Goal: Transaction & Acquisition: Purchase product/service

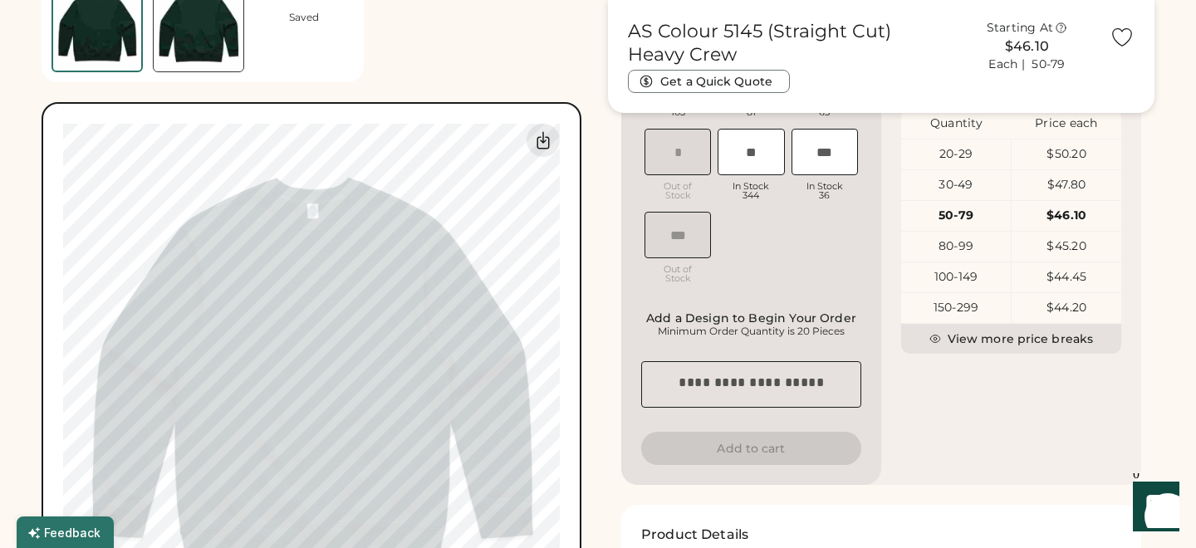
scroll to position [535, 0]
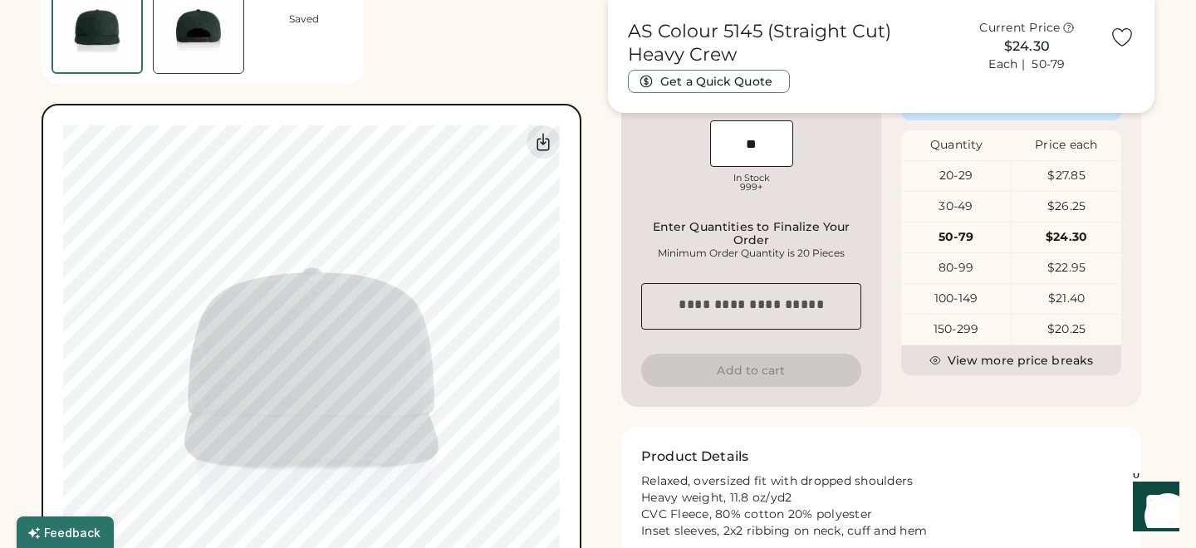
type input "**"
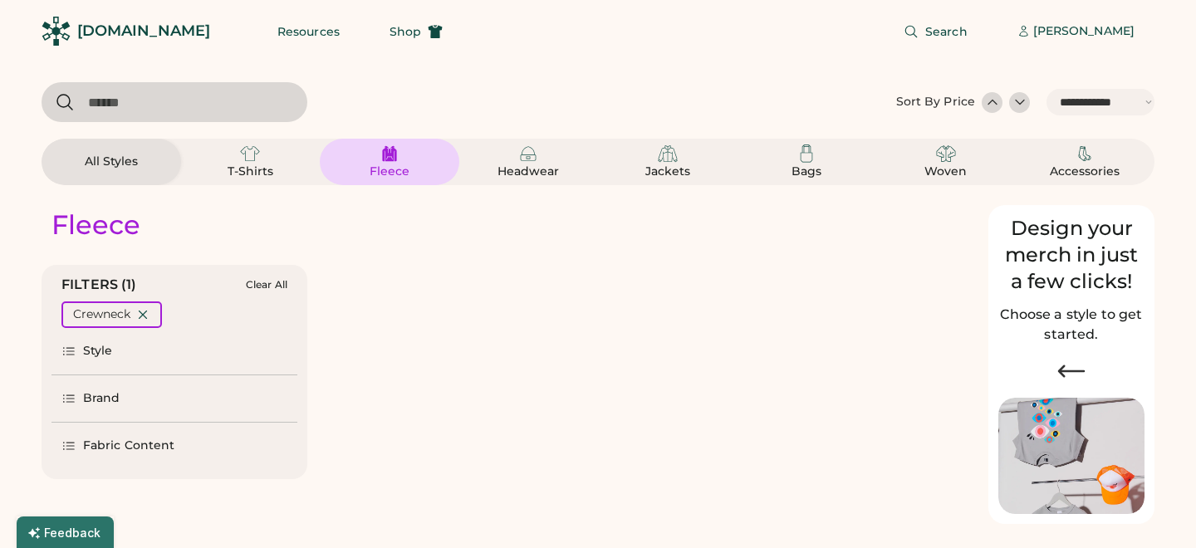
select select "*****"
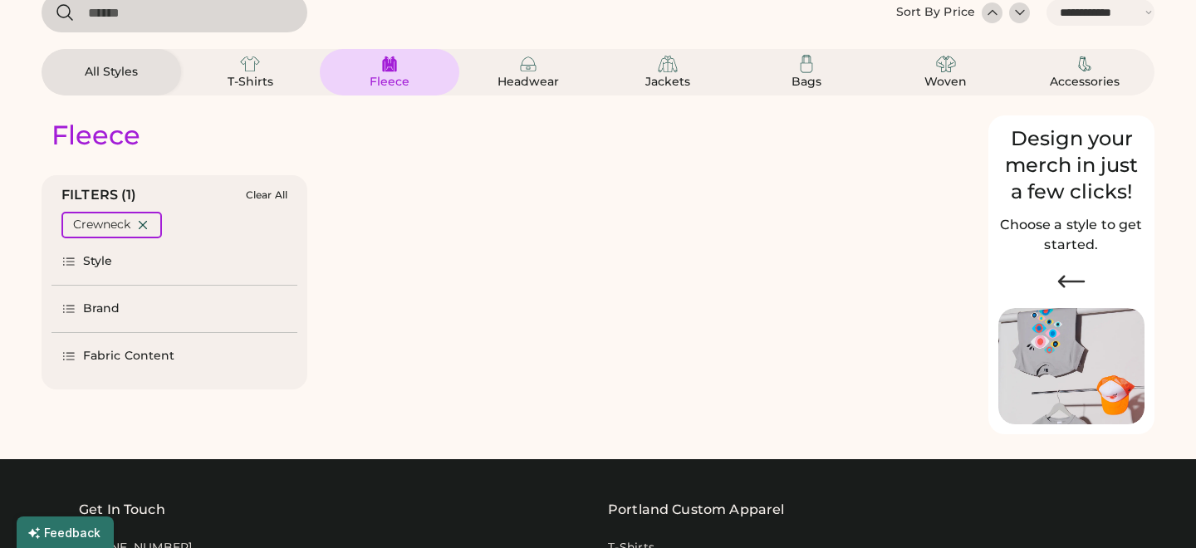
scroll to position [90, 0]
select select "*"
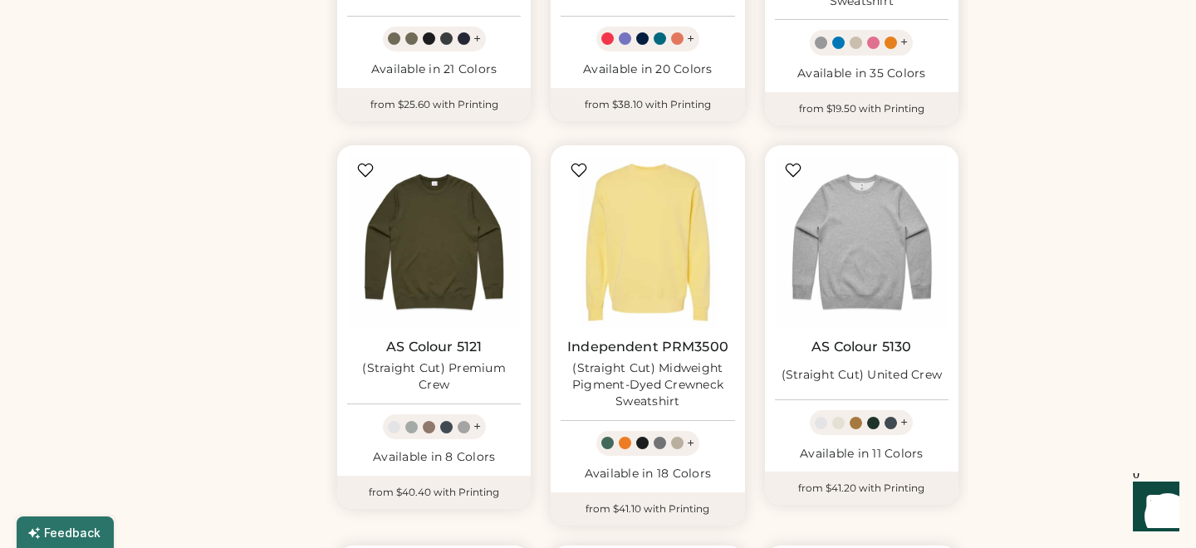
scroll to position [846, 0]
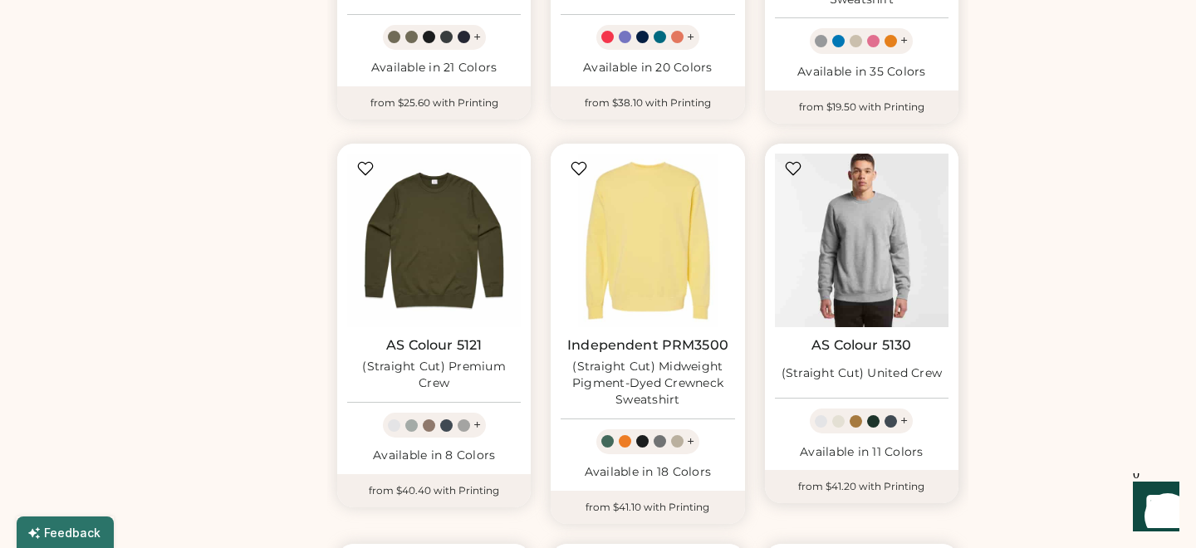
click at [873, 216] on img at bounding box center [862, 241] width 174 height 174
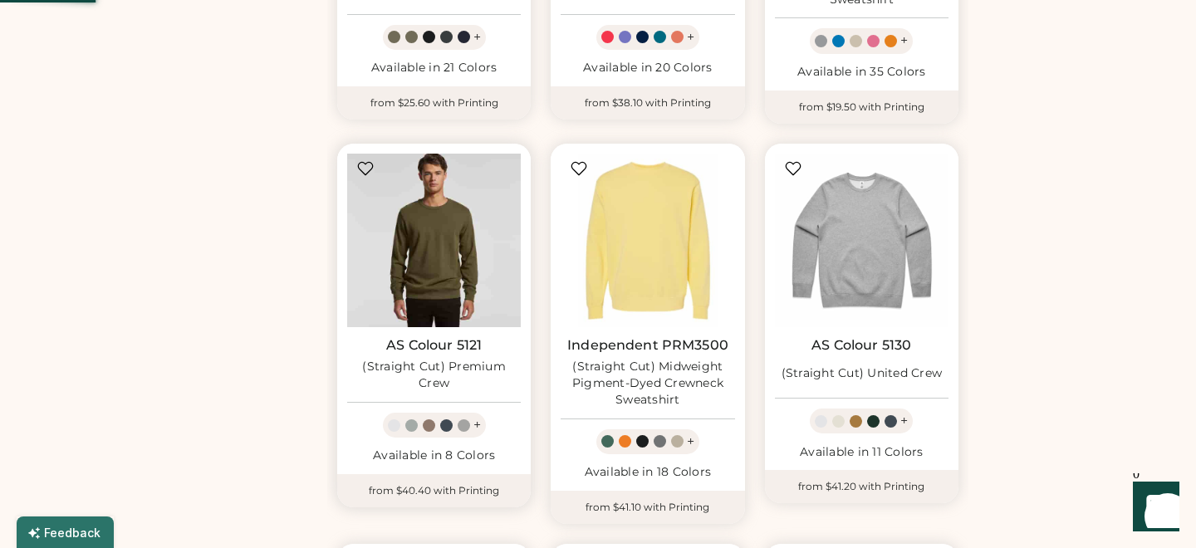
click at [492, 204] on img at bounding box center [434, 241] width 174 height 174
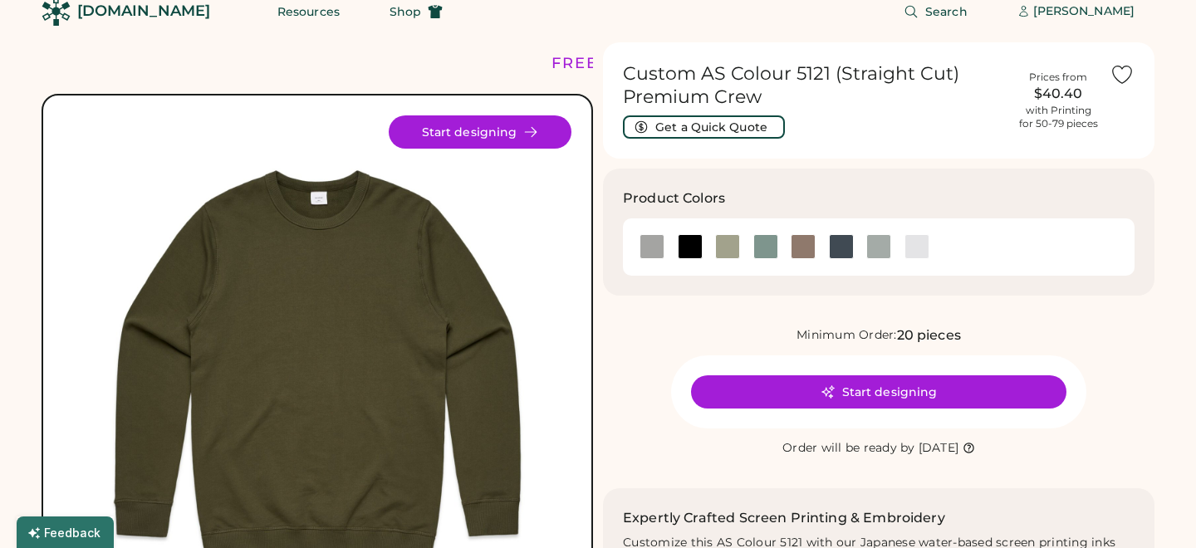
scroll to position [75, 0]
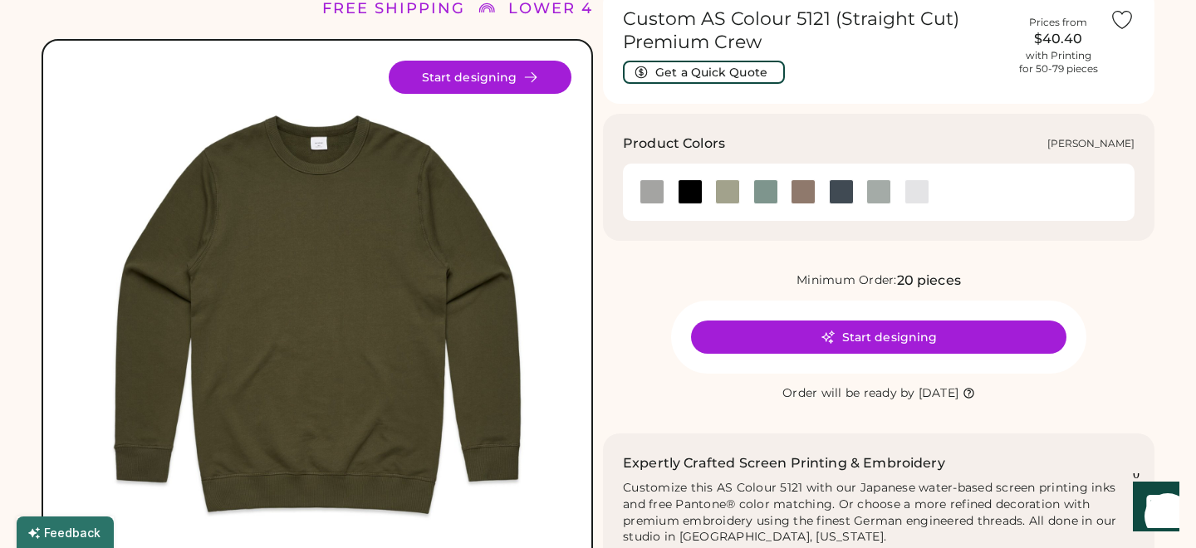
click at [928, 189] on div at bounding box center [916, 191] width 25 height 25
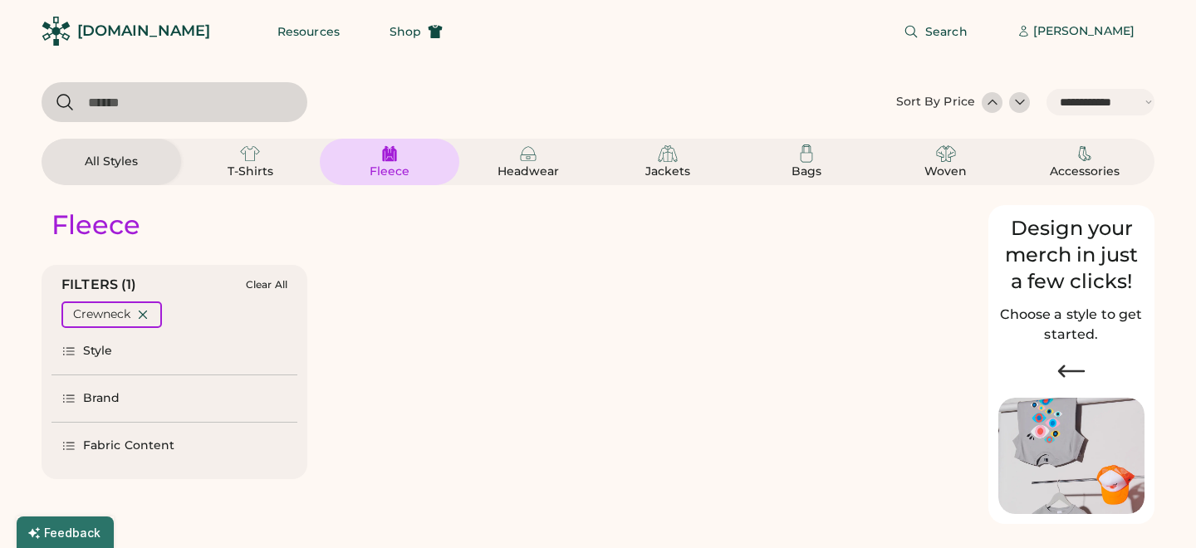
select select "*****"
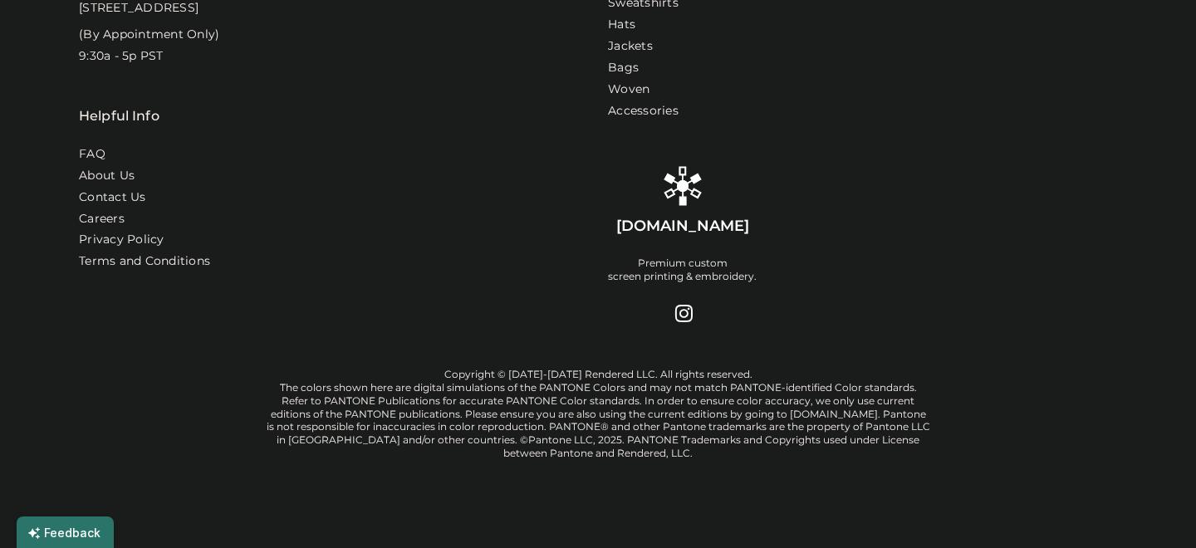
select select "*"
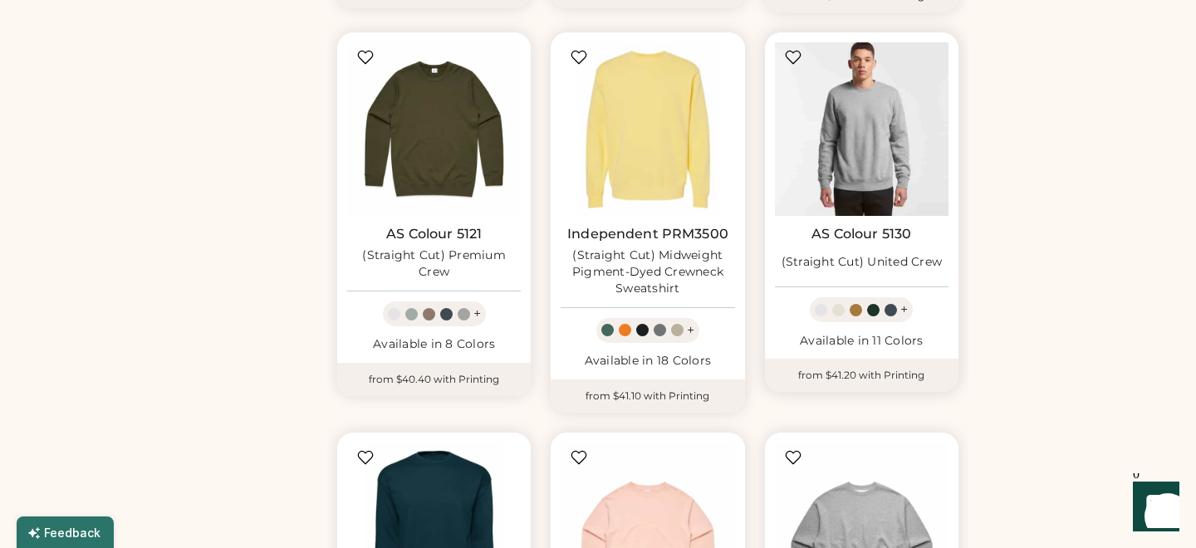
scroll to position [955, 0]
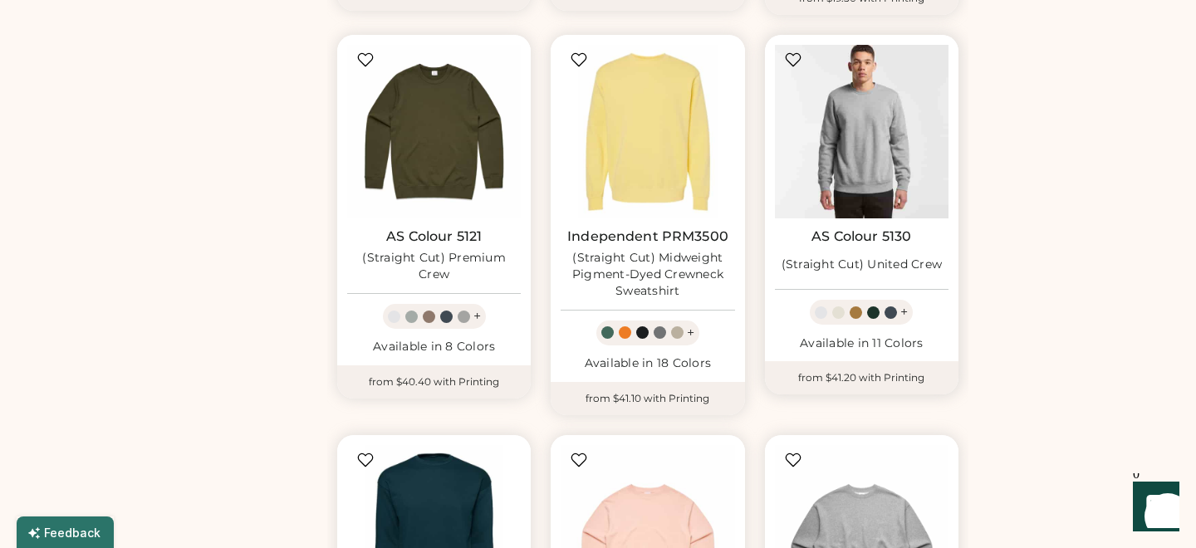
click at [884, 127] on img at bounding box center [862, 132] width 174 height 174
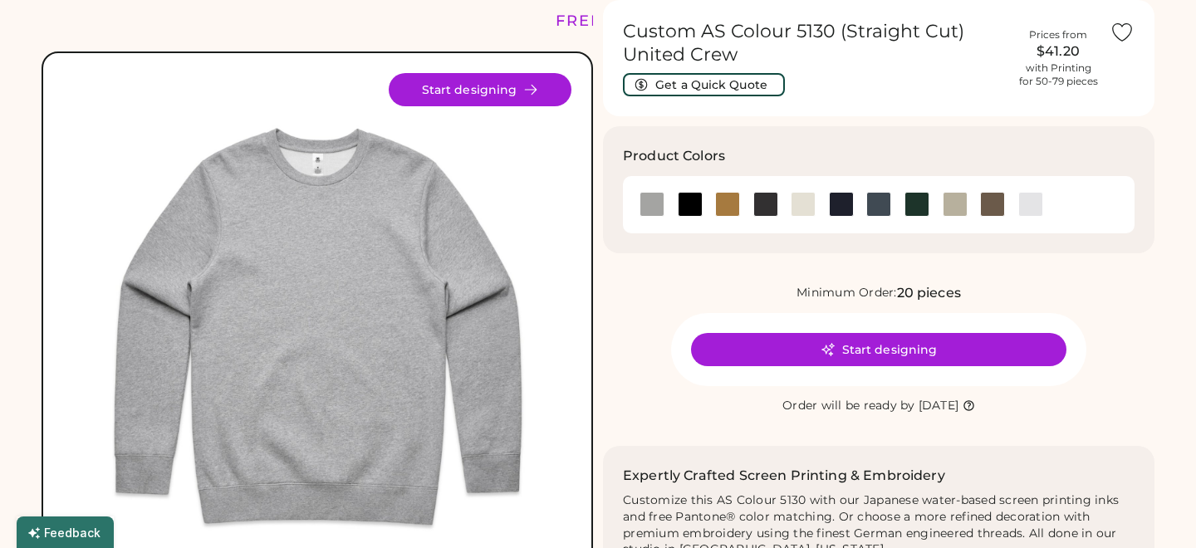
scroll to position [64, 0]
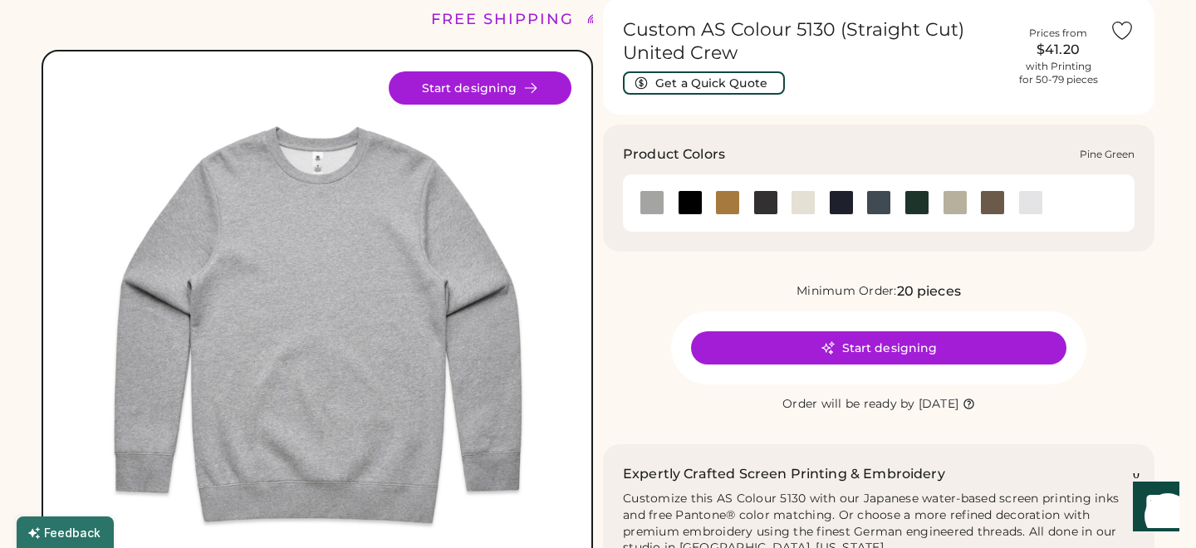
click at [924, 199] on div at bounding box center [916, 202] width 25 height 25
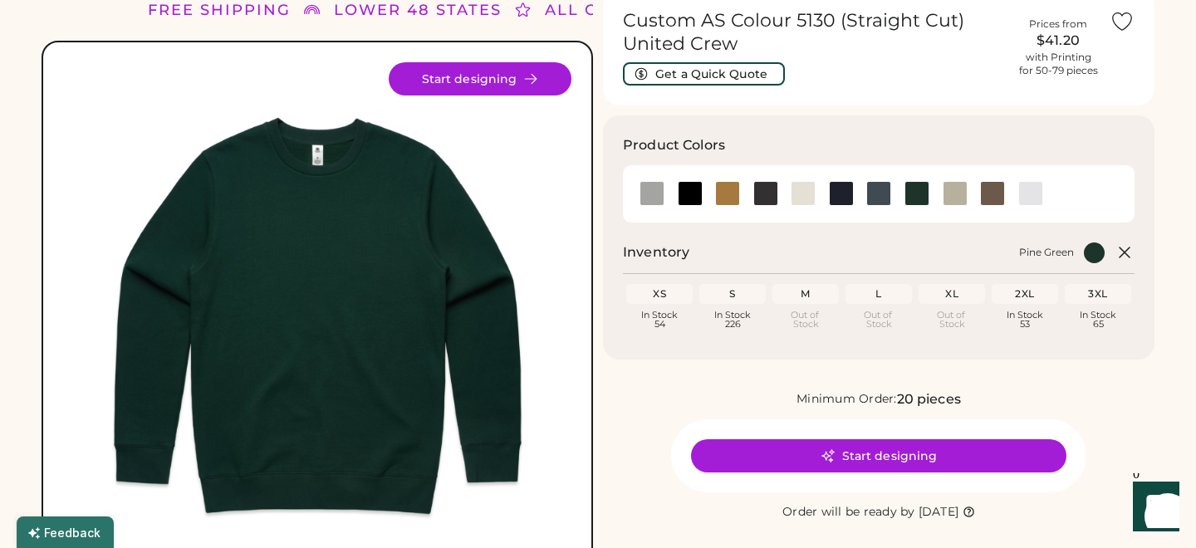
scroll to position [75, 0]
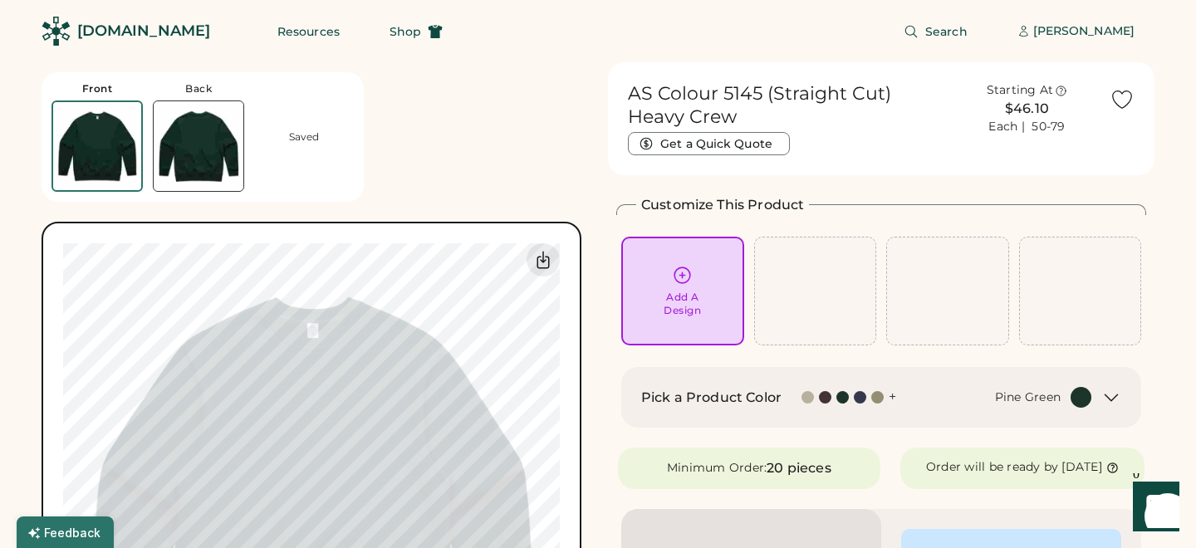
click at [147, 17] on div "[DOMAIN_NAME]" at bounding box center [143, 30] width 133 height 37
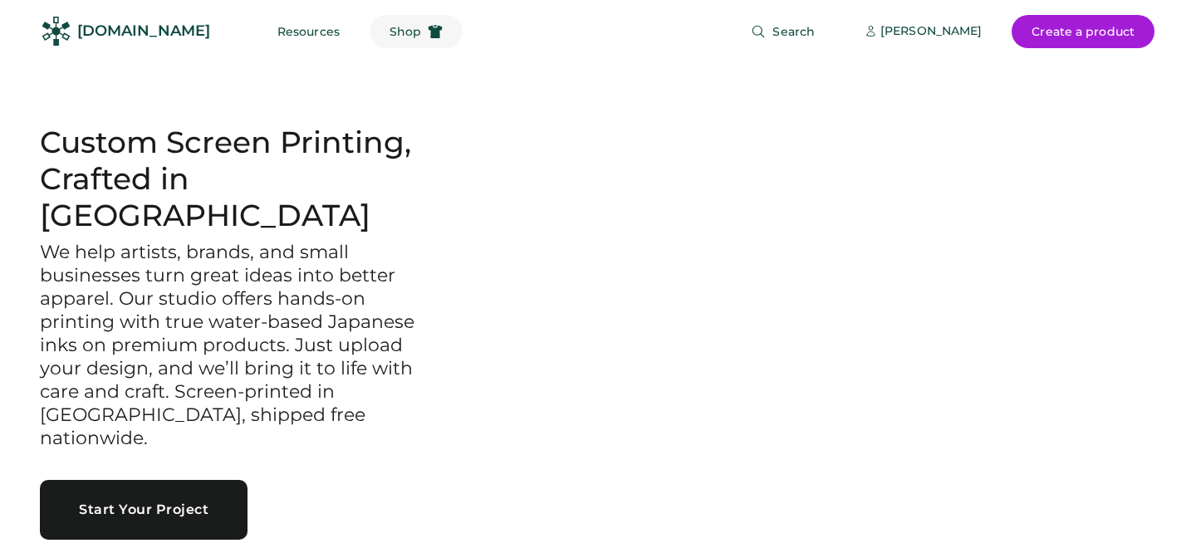
click at [390, 31] on span "Shop" at bounding box center [406, 32] width 32 height 12
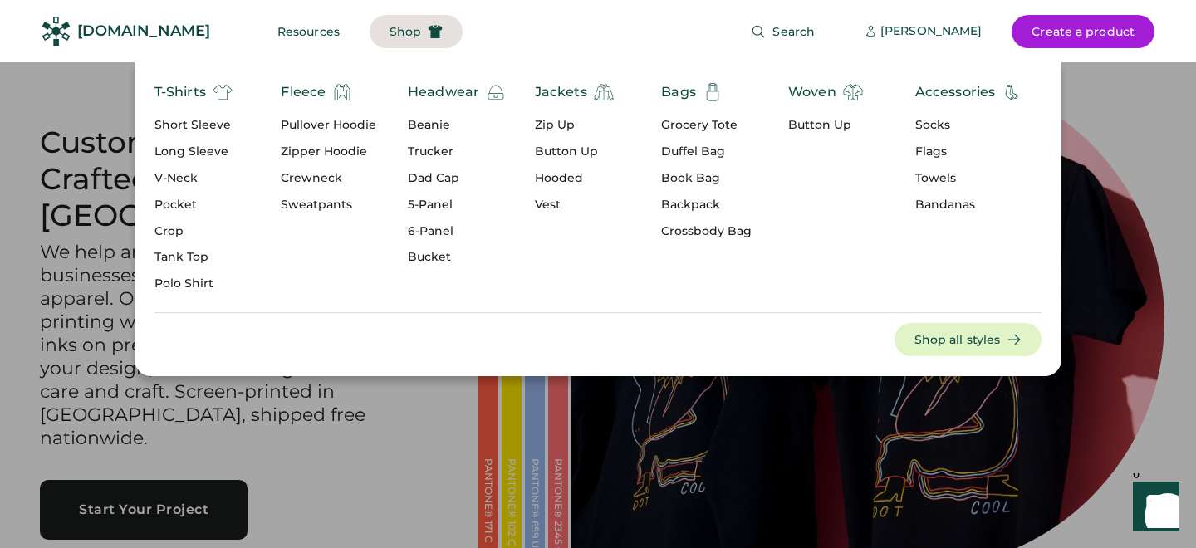
click at [439, 200] on div "5-Panel" at bounding box center [457, 205] width 98 height 17
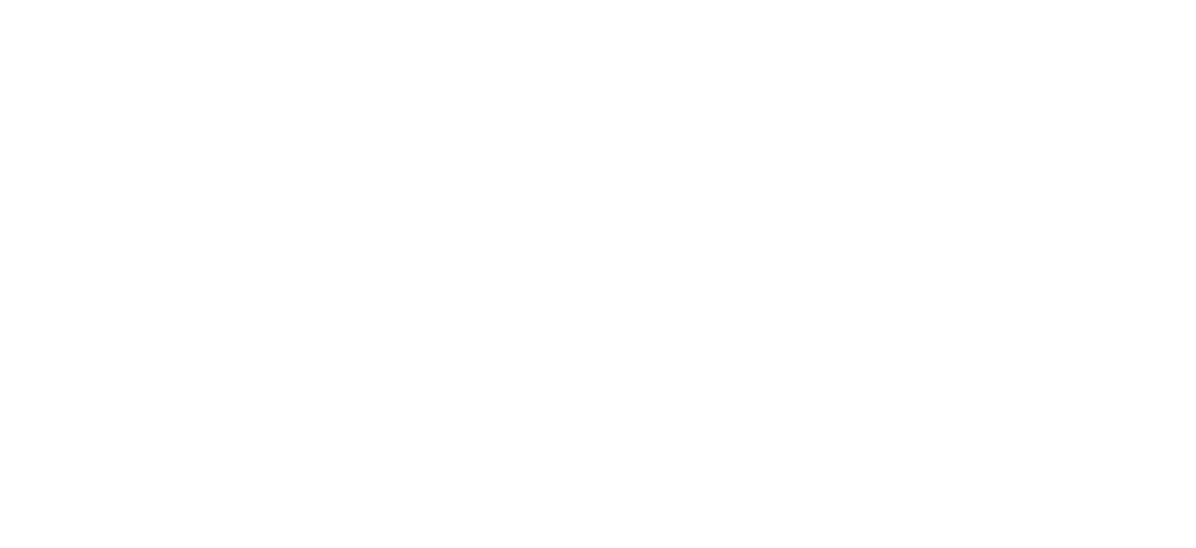
select select "*****"
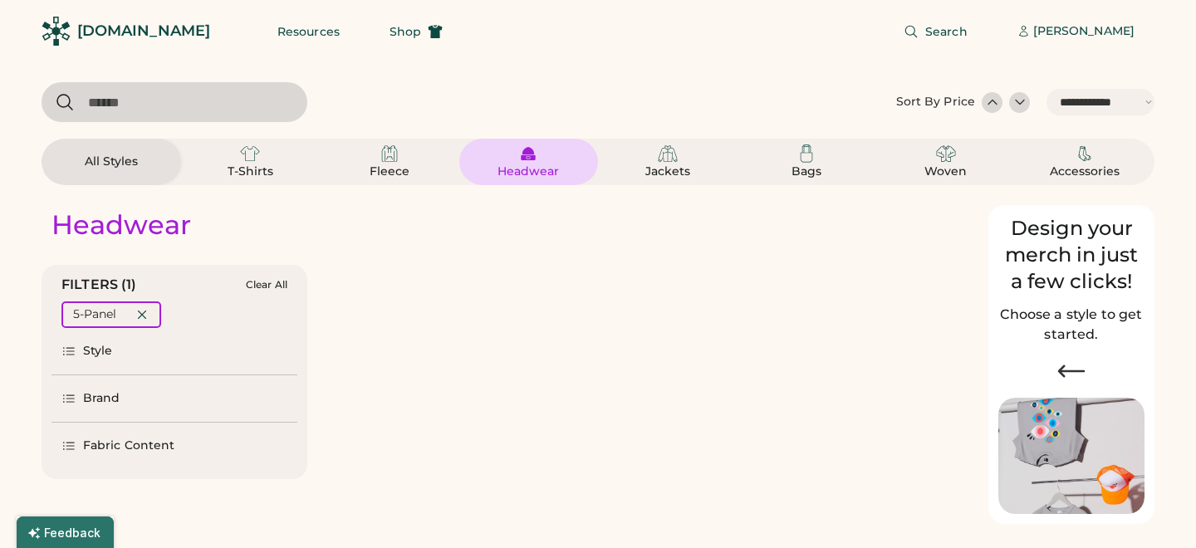
select select "*"
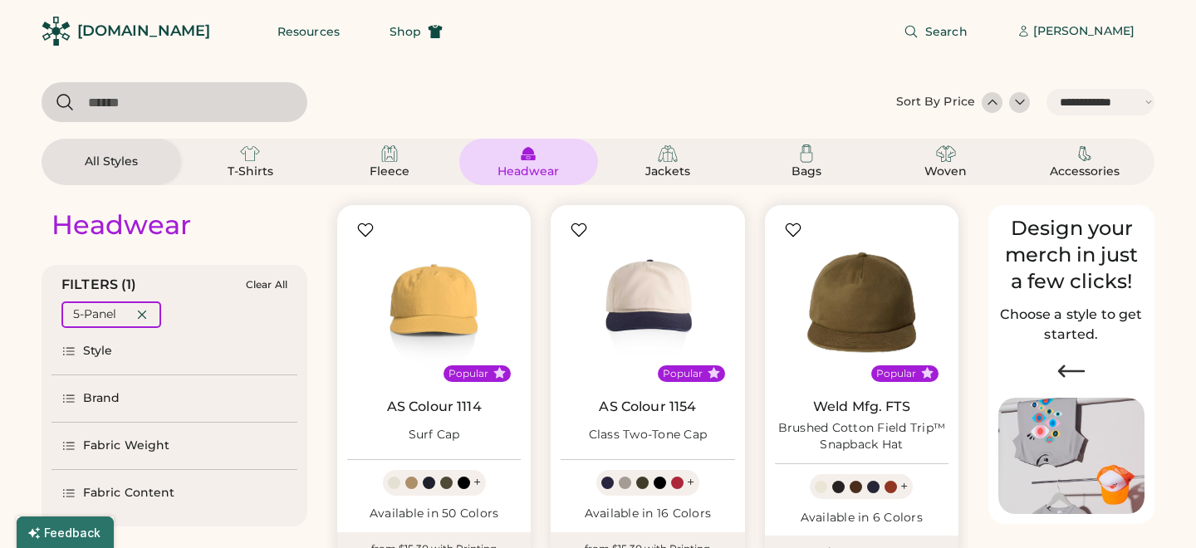
scroll to position [35, 0]
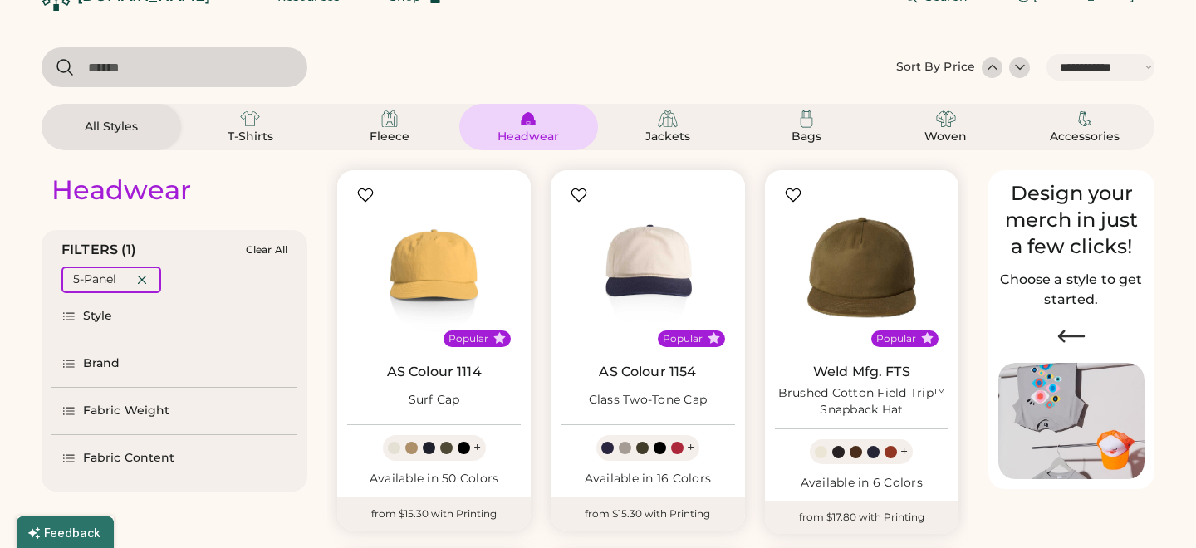
select select "*****"
select select "*"
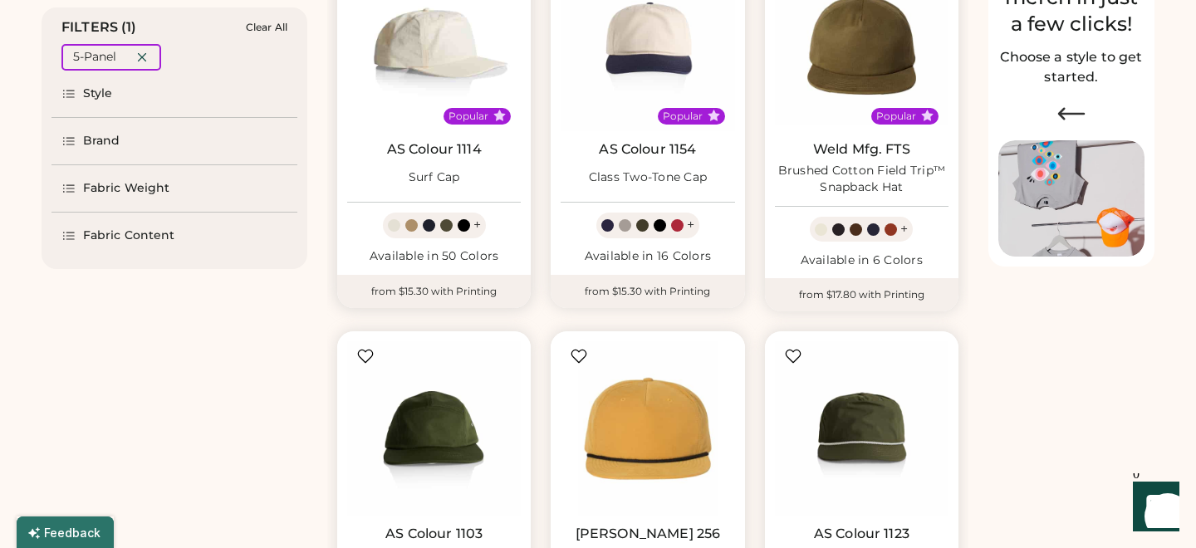
scroll to position [259, 0]
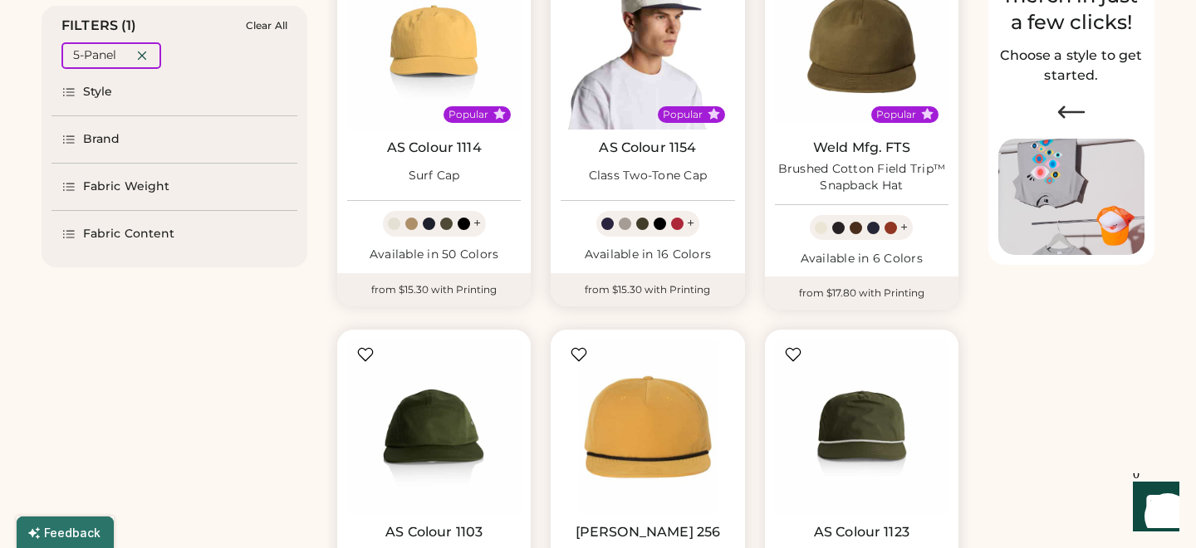
click at [667, 42] on img at bounding box center [648, 43] width 174 height 174
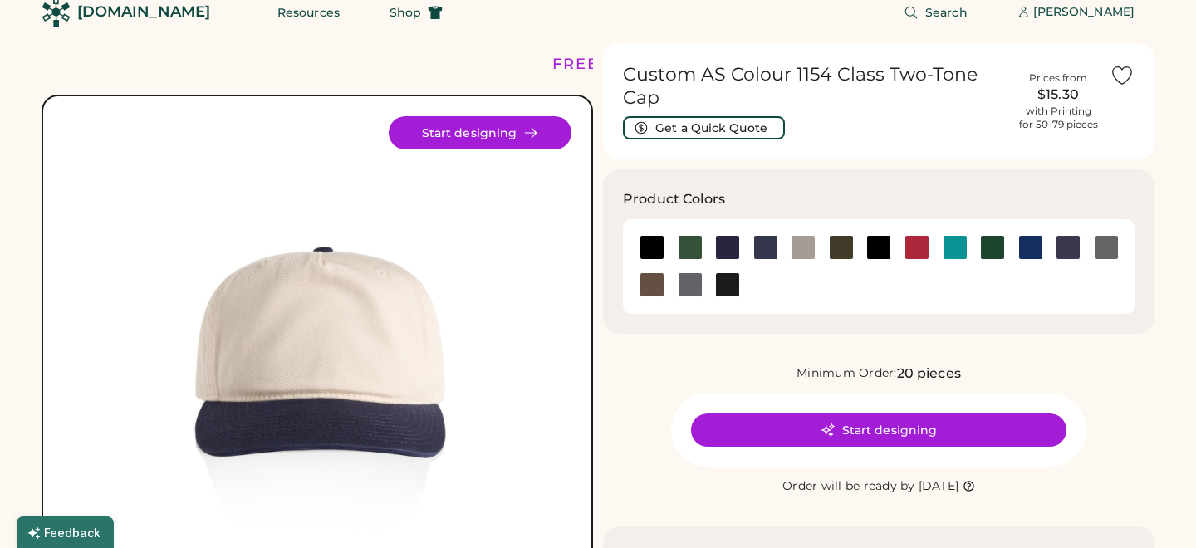
scroll to position [43, 0]
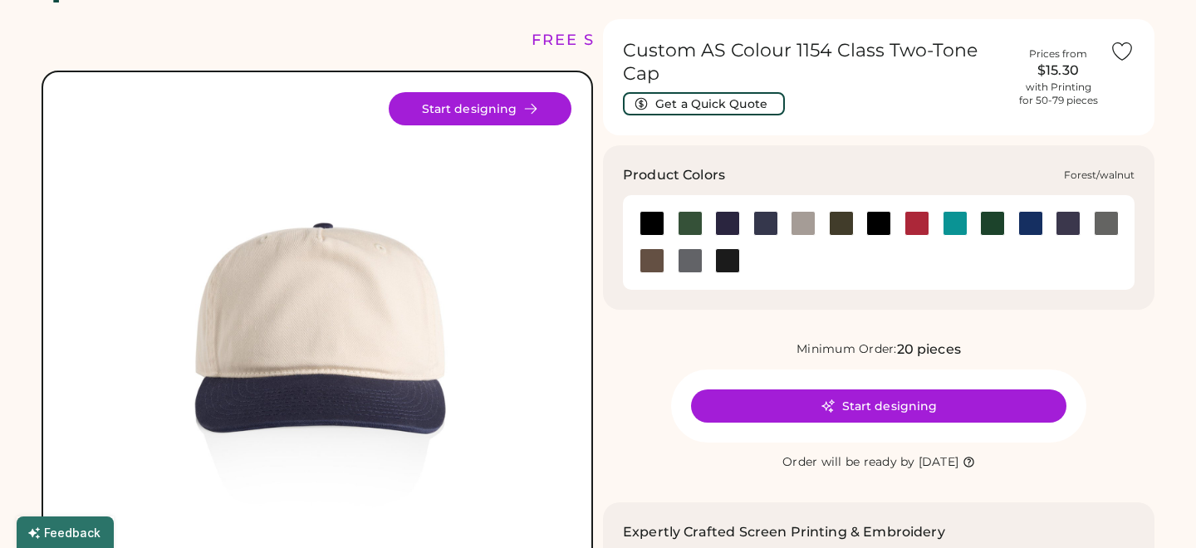
click at [693, 229] on div at bounding box center [690, 223] width 25 height 25
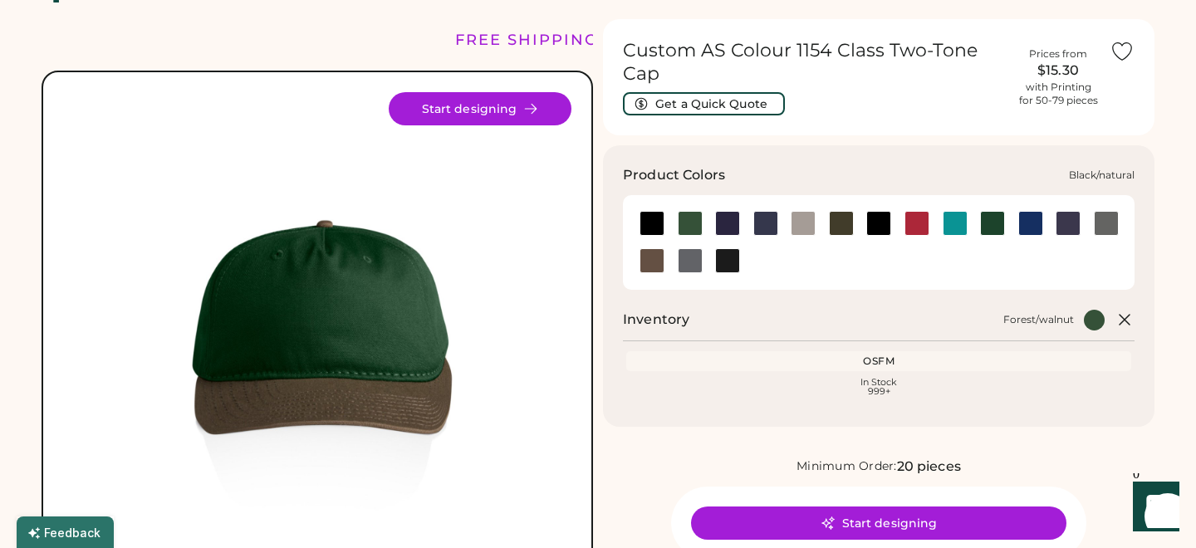
click at [652, 225] on div at bounding box center [651, 223] width 25 height 25
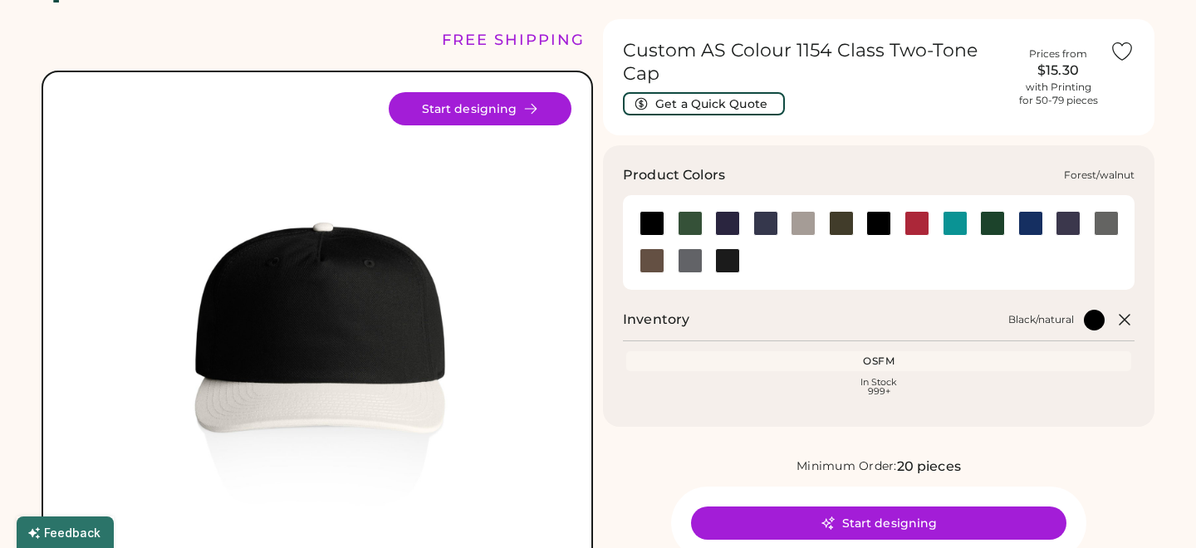
click at [692, 227] on div at bounding box center [690, 223] width 25 height 25
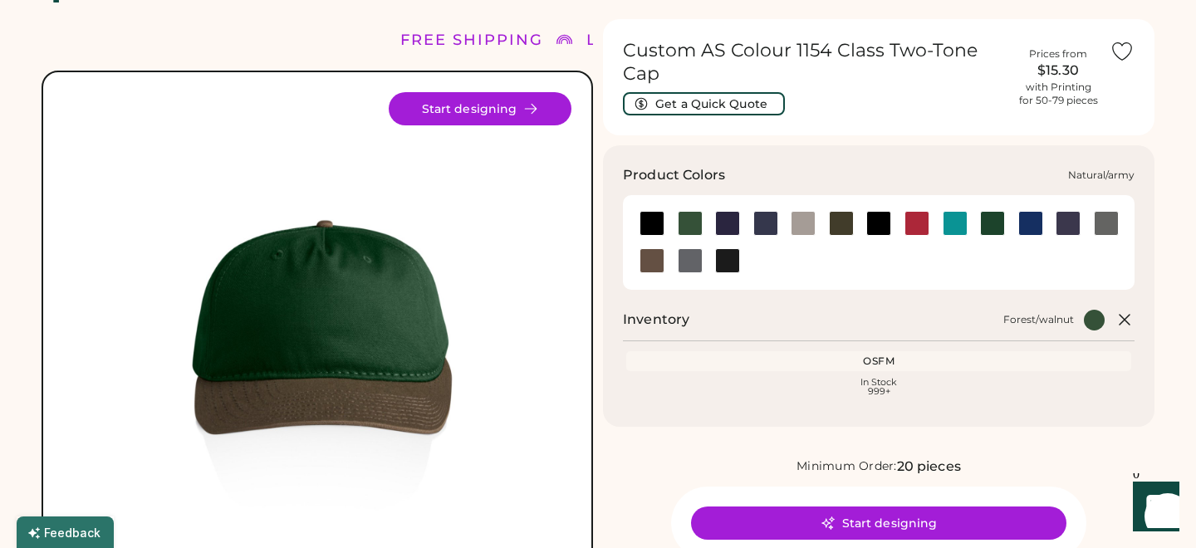
click at [844, 223] on div at bounding box center [841, 223] width 25 height 25
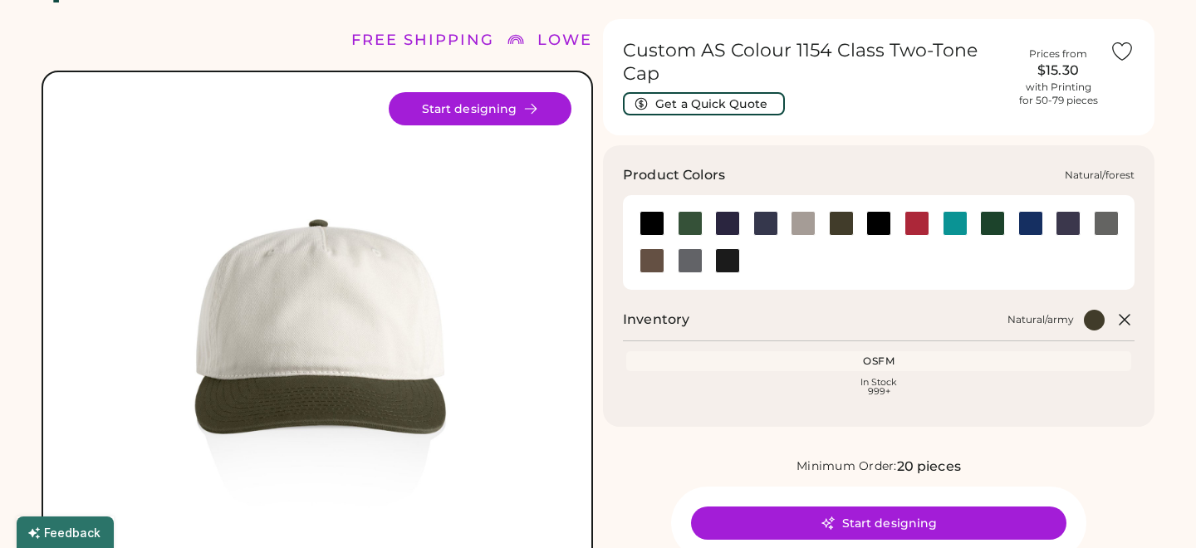
click at [988, 224] on div at bounding box center [992, 223] width 25 height 25
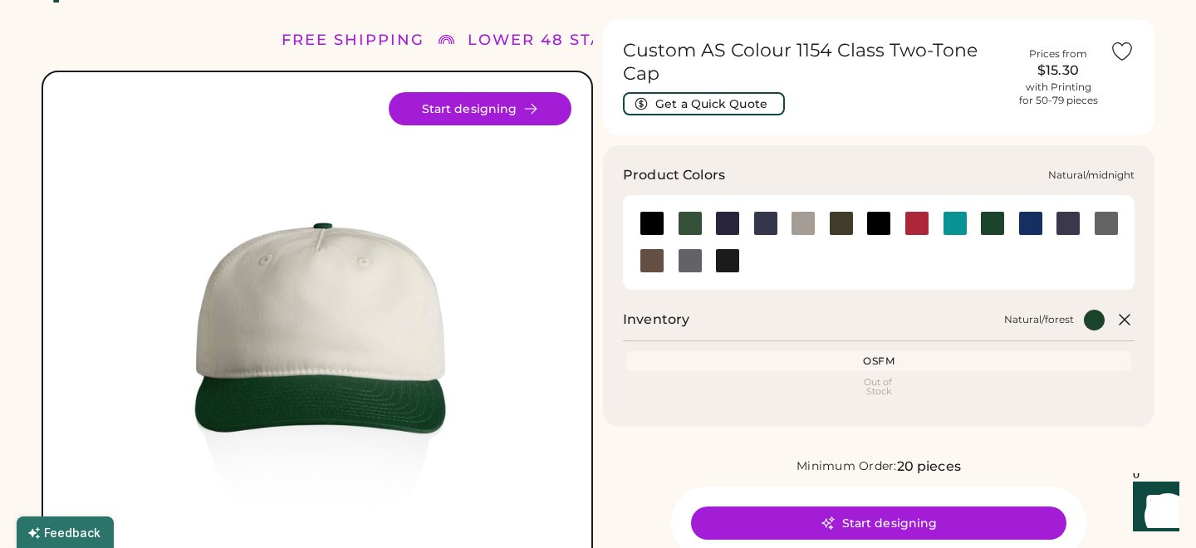
click at [1068, 224] on div at bounding box center [1068, 223] width 25 height 25
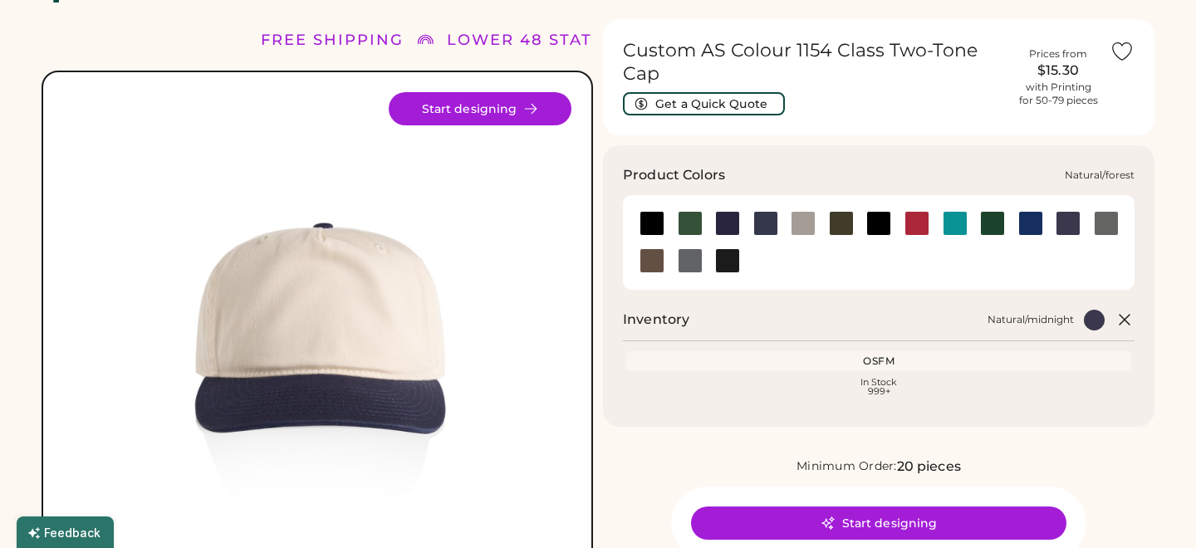
click at [996, 223] on div at bounding box center [992, 223] width 25 height 25
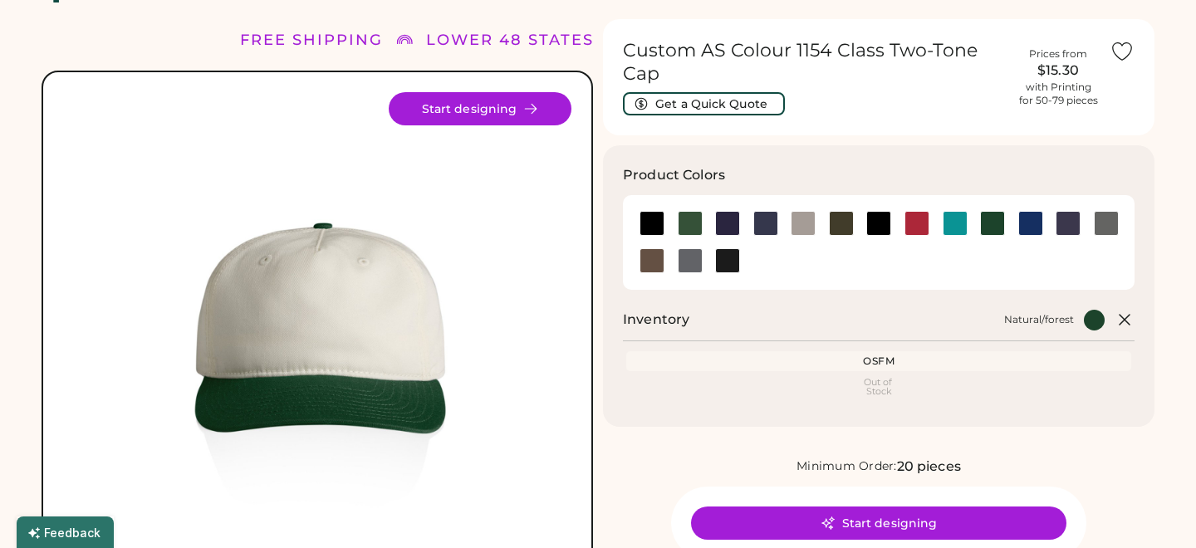
scroll to position [221, 0]
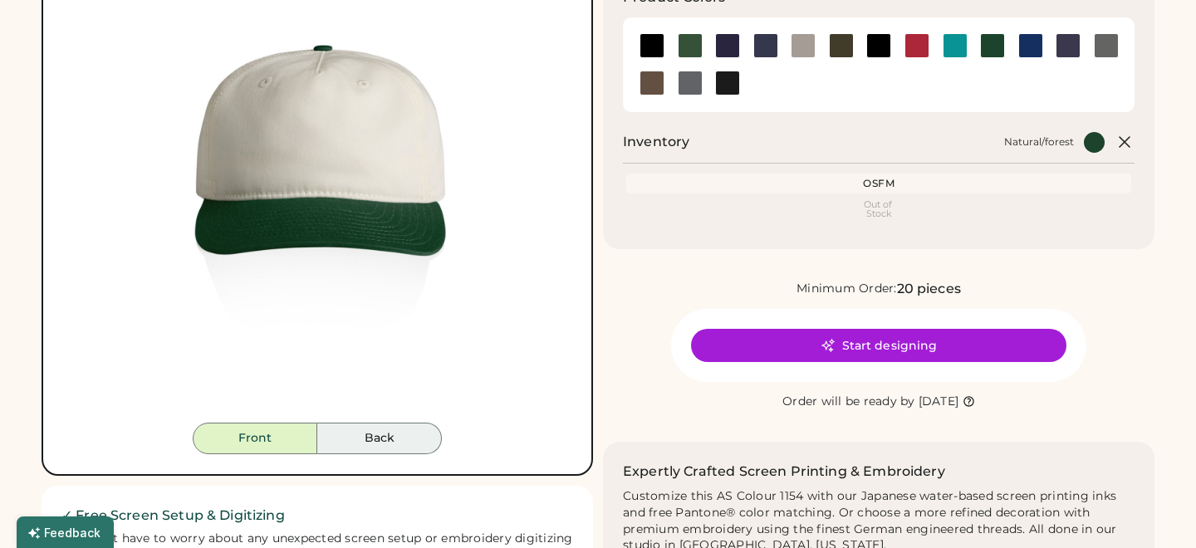
click at [402, 438] on button "Back" at bounding box center [379, 439] width 125 height 32
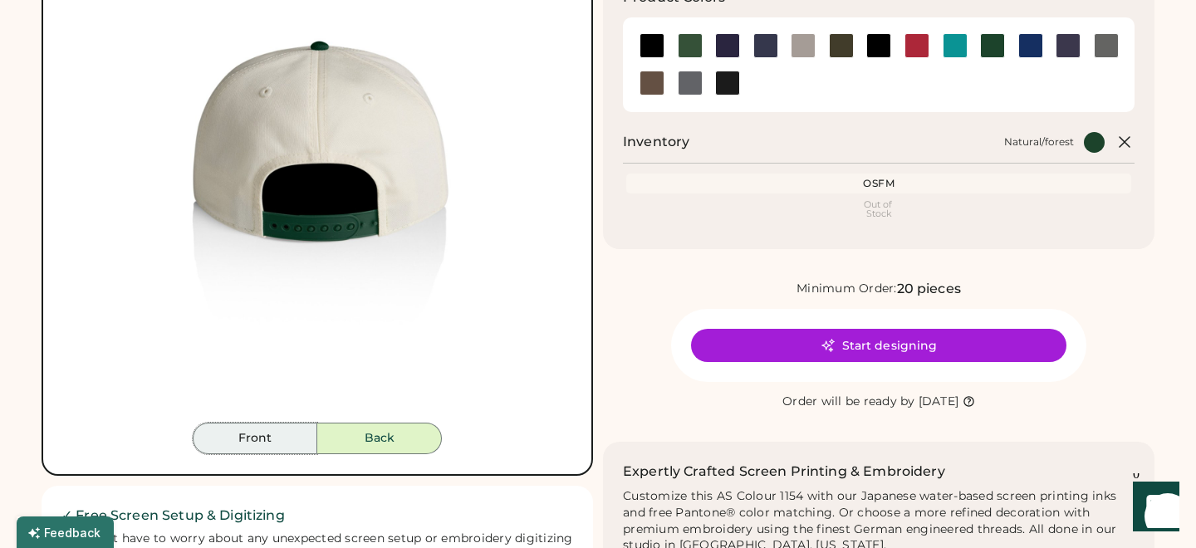
click at [286, 442] on button "Front" at bounding box center [255, 439] width 125 height 32
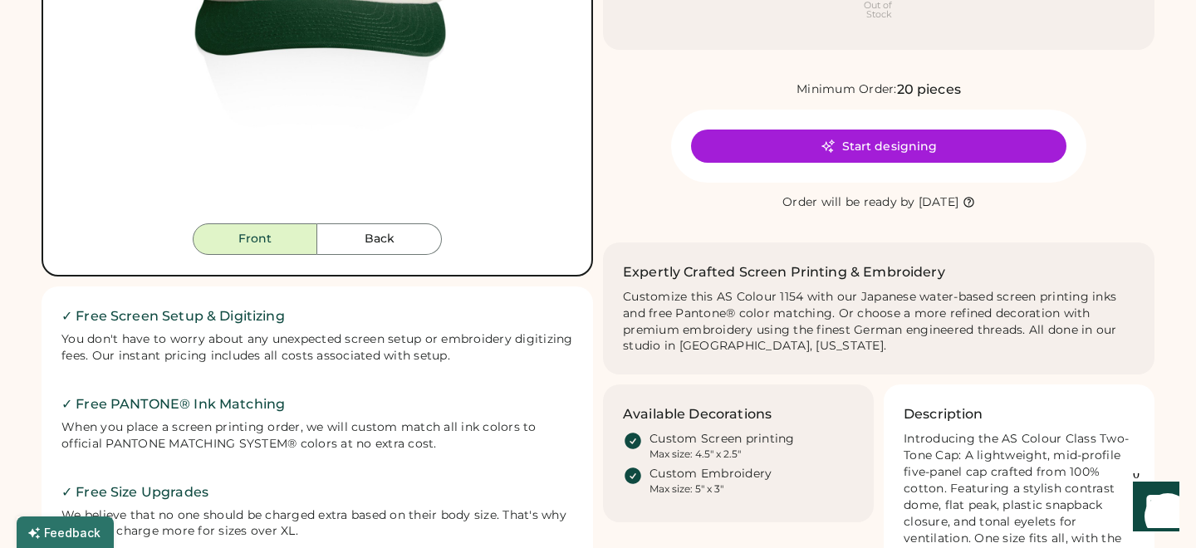
scroll to position [0, 0]
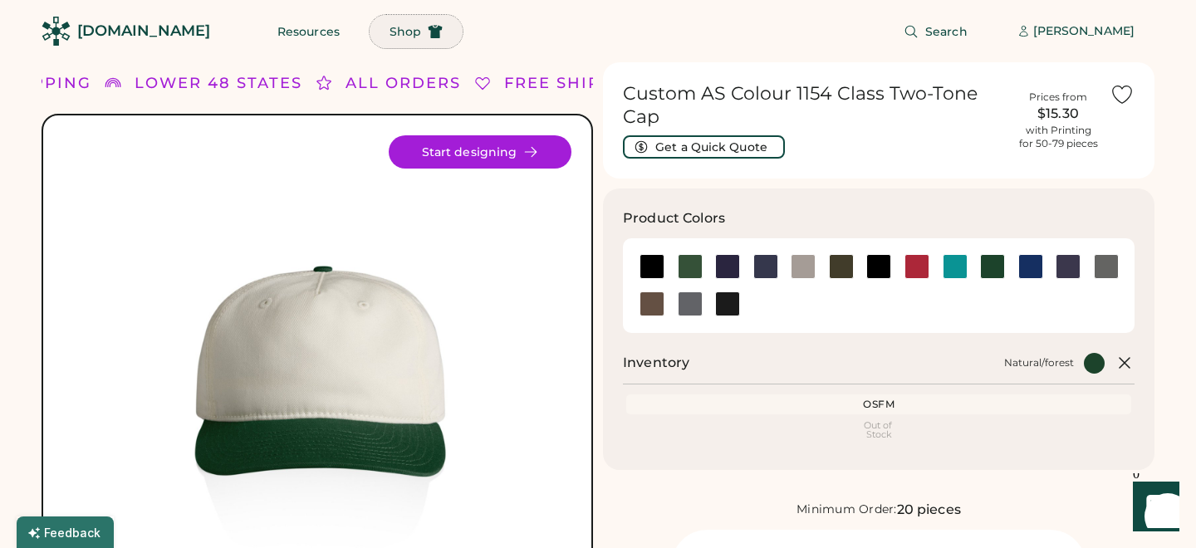
click at [390, 26] on span "Shop" at bounding box center [406, 32] width 32 height 12
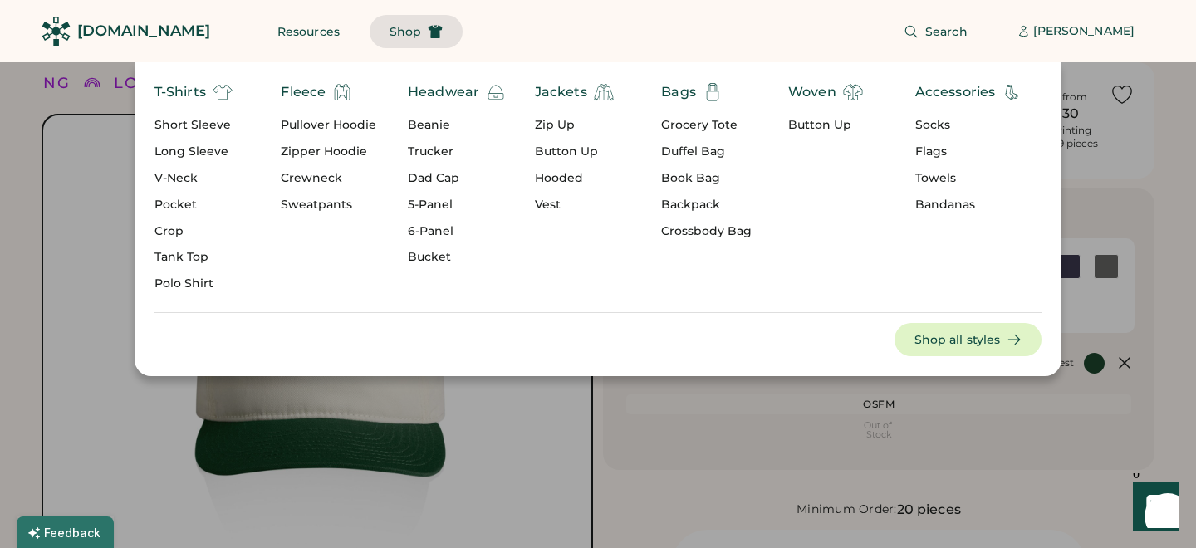
click at [445, 203] on div "5-Panel" at bounding box center [457, 205] width 98 height 17
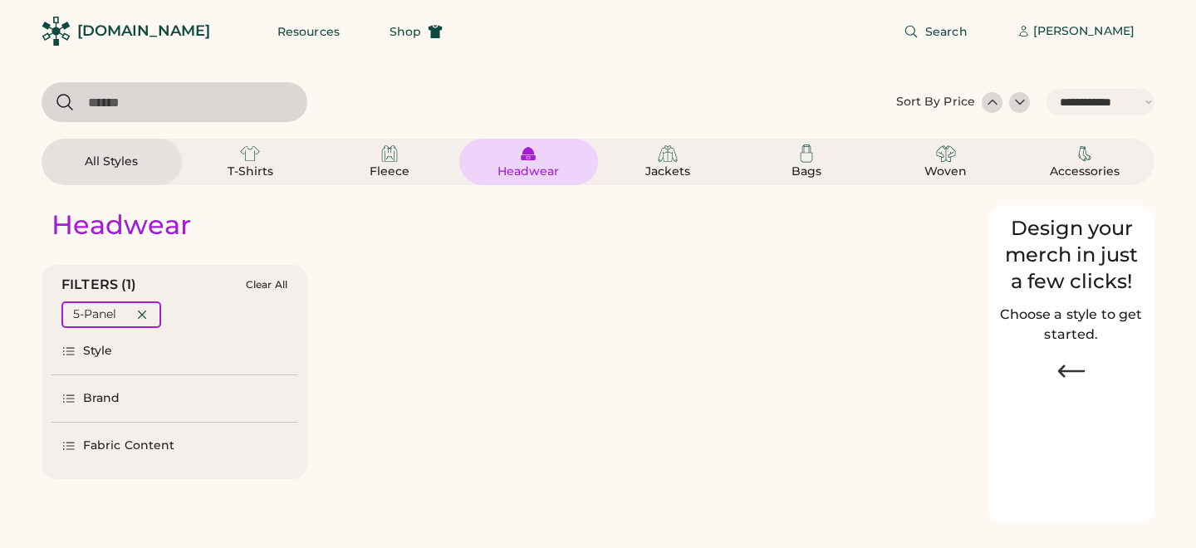
select select "*****"
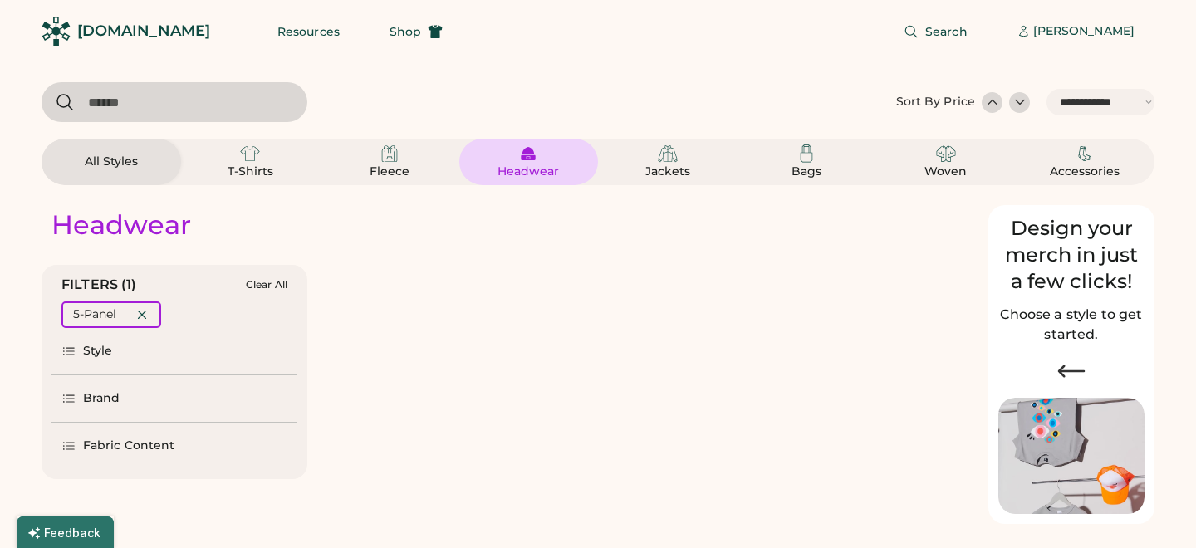
select select "*"
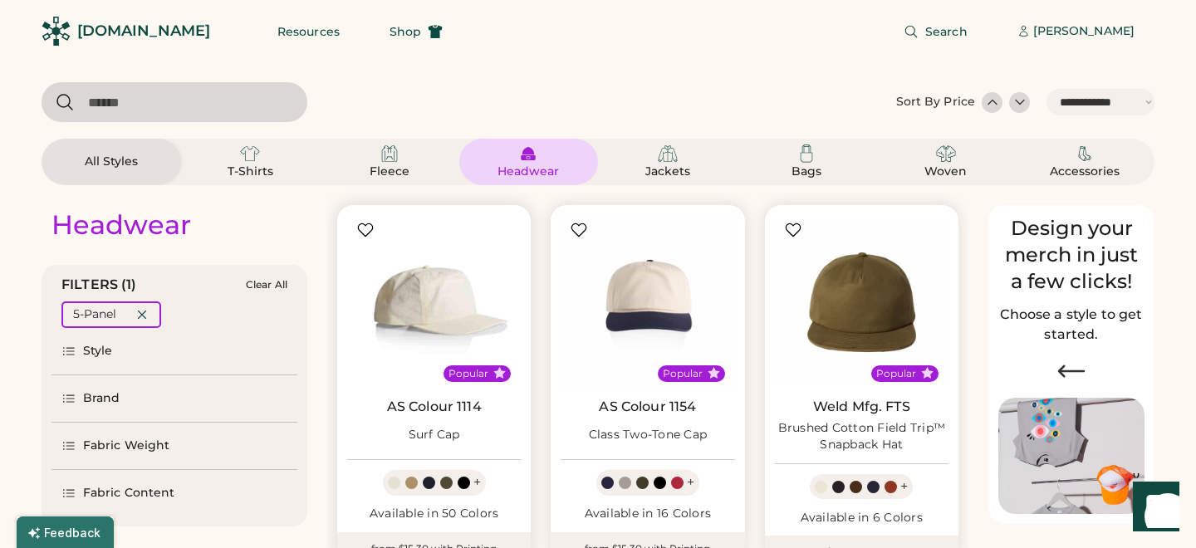
click at [434, 311] on img at bounding box center [434, 302] width 174 height 174
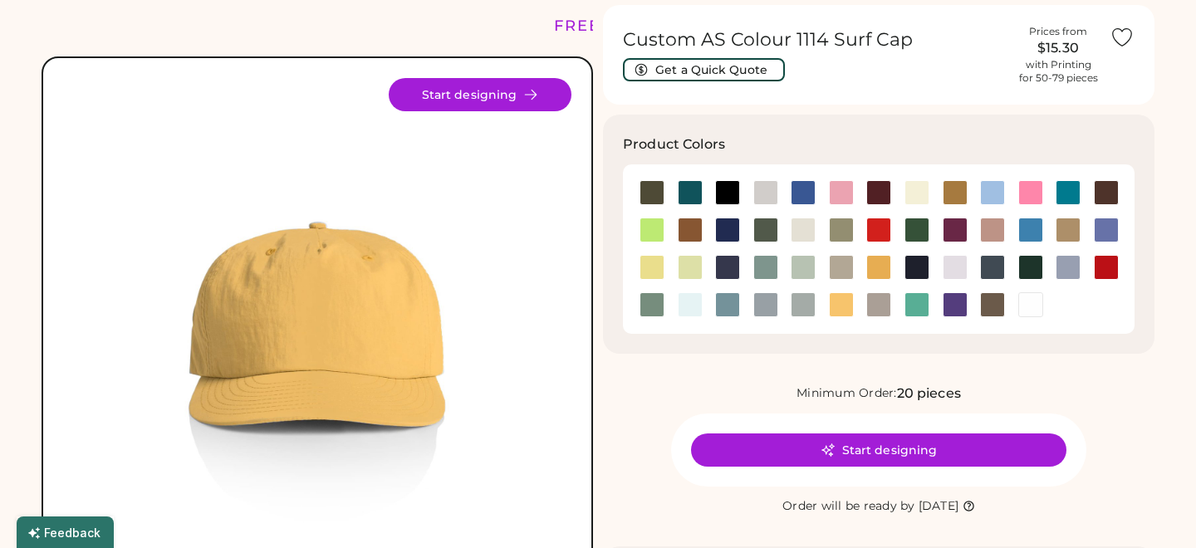
scroll to position [58, 0]
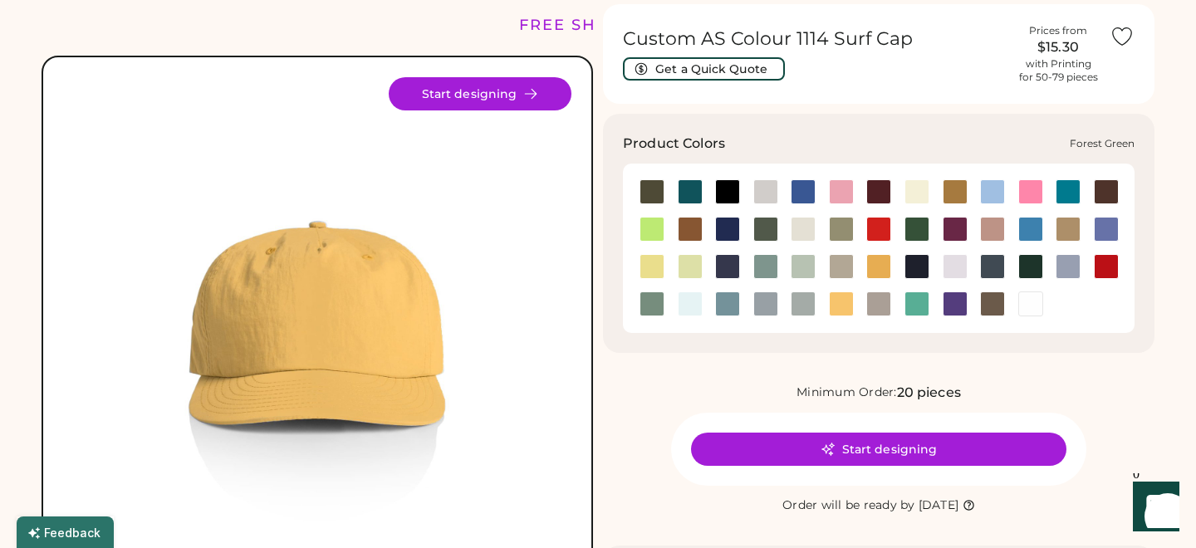
click at [914, 233] on div at bounding box center [916, 229] width 25 height 25
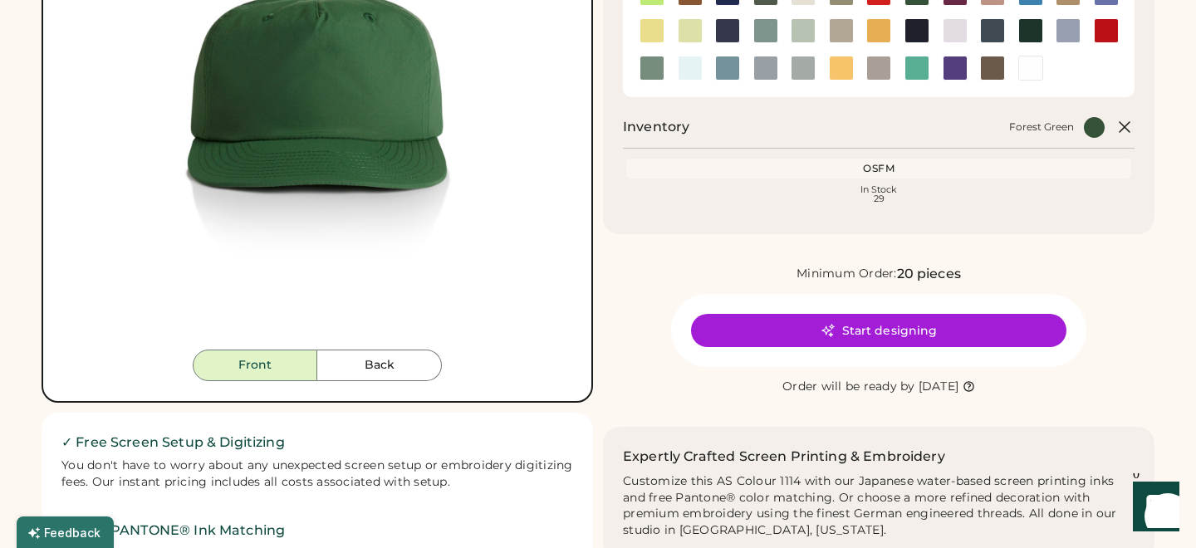
scroll to position [210, 0]
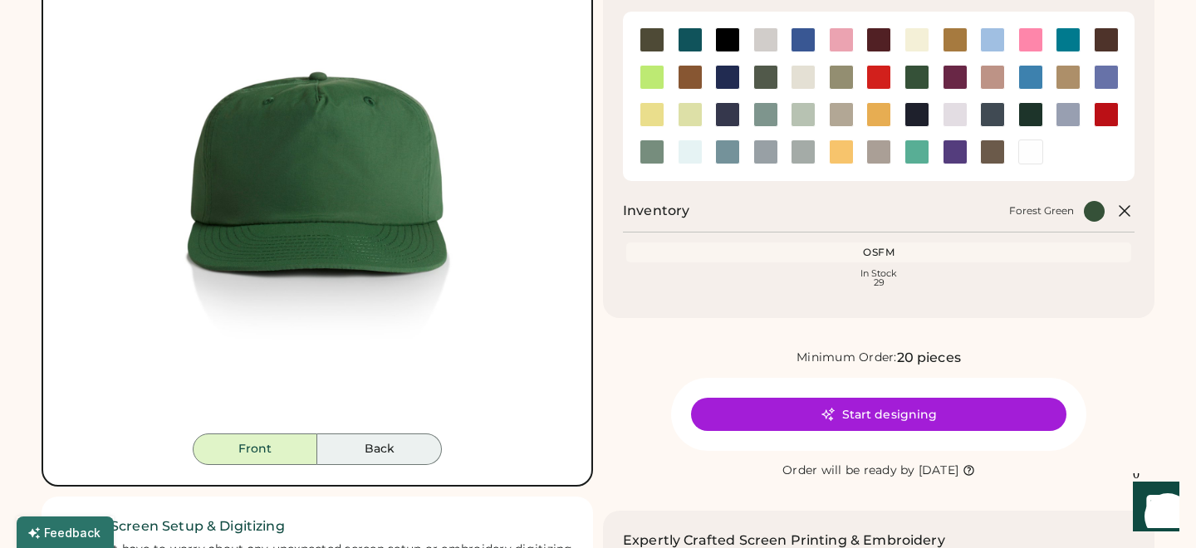
click at [410, 443] on button "Back" at bounding box center [379, 450] width 125 height 32
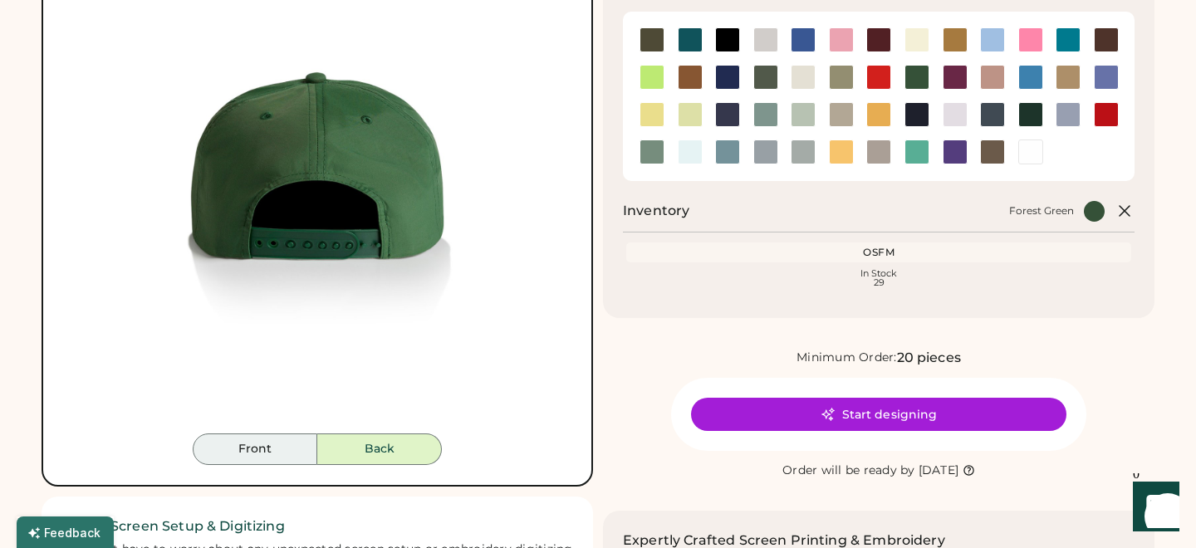
click at [283, 443] on button "Front" at bounding box center [255, 450] width 125 height 32
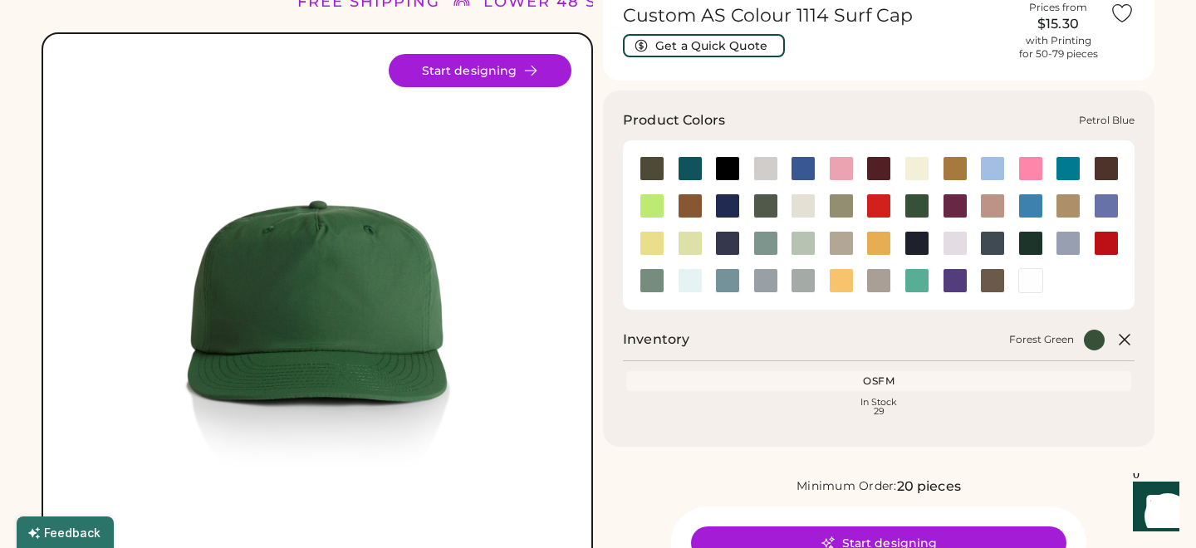
scroll to position [71, 0]
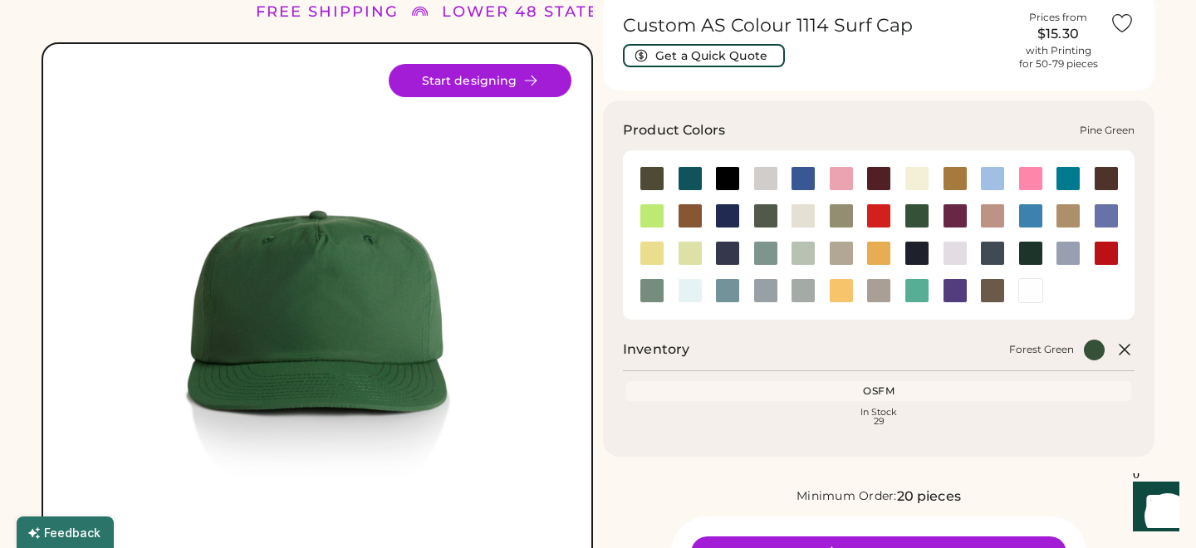
click at [1025, 253] on div at bounding box center [1030, 253] width 25 height 25
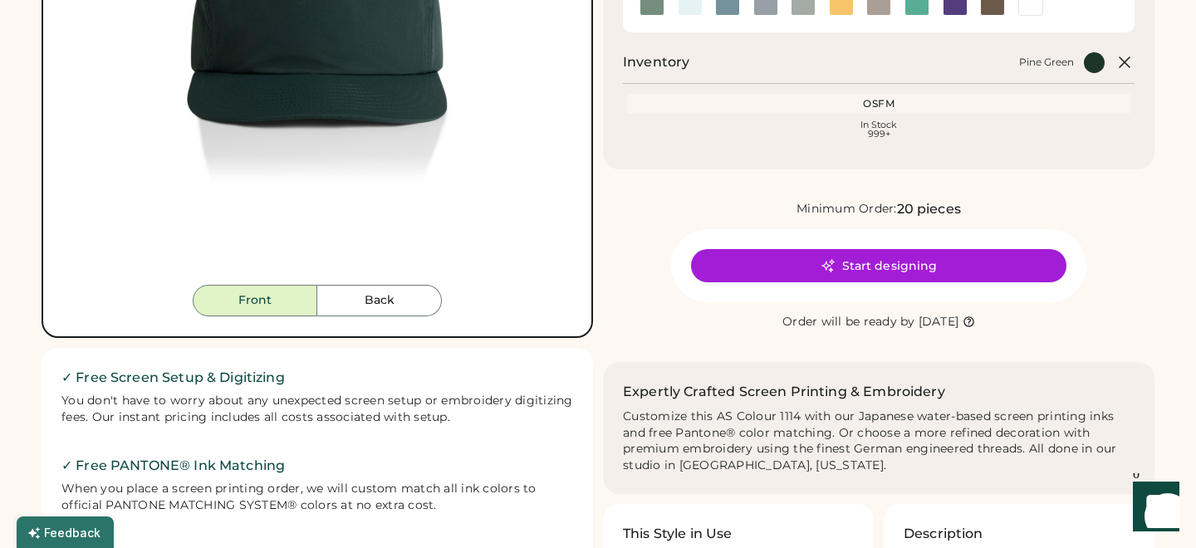
scroll to position [360, 0]
click at [821, 279] on button "Start designing" at bounding box center [878, 264] width 375 height 33
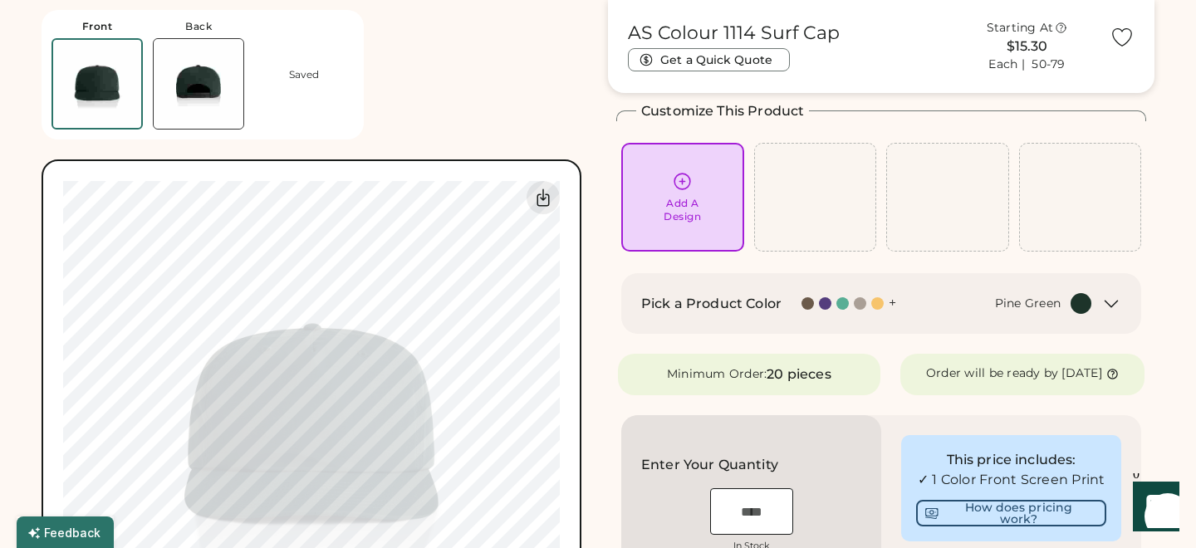
scroll to position [72, 0]
click at [713, 210] on div "Add A Design" at bounding box center [683, 199] width 100 height 52
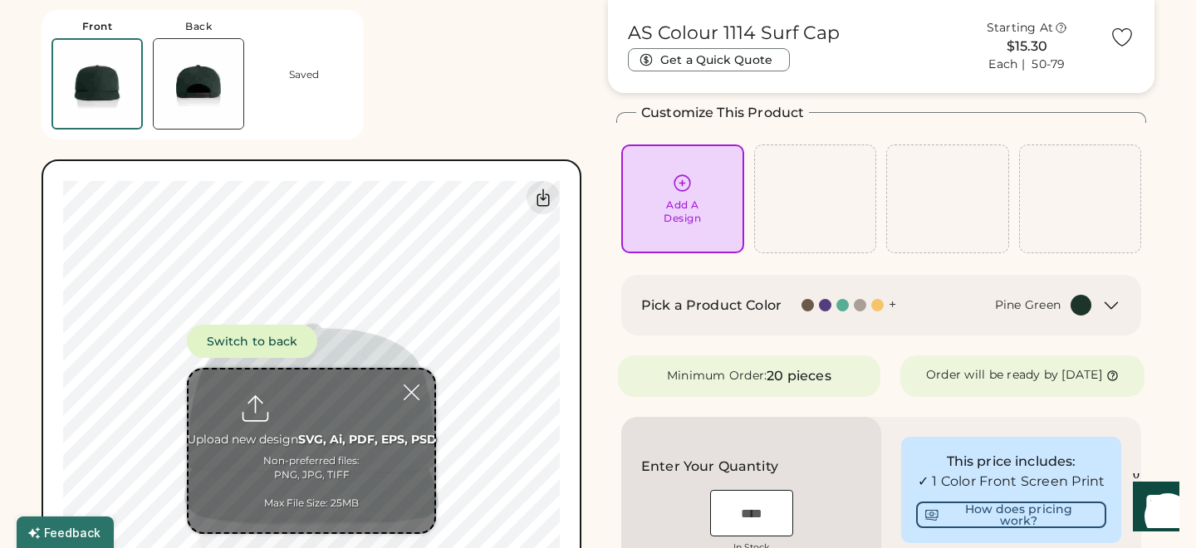
click at [292, 434] on input "file" at bounding box center [312, 451] width 246 height 163
type input "**********"
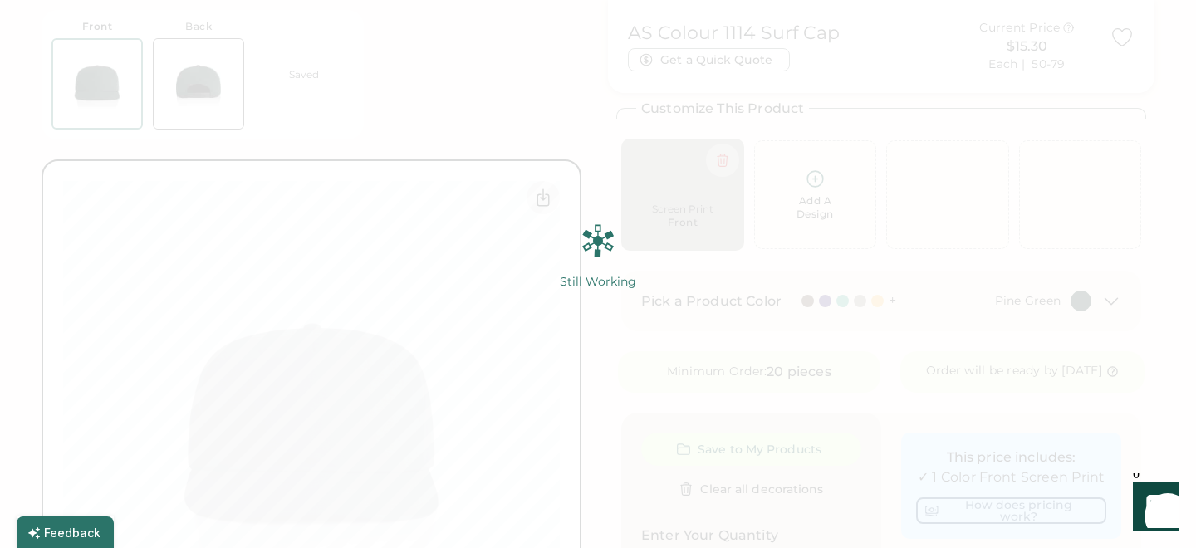
scroll to position [76, 0]
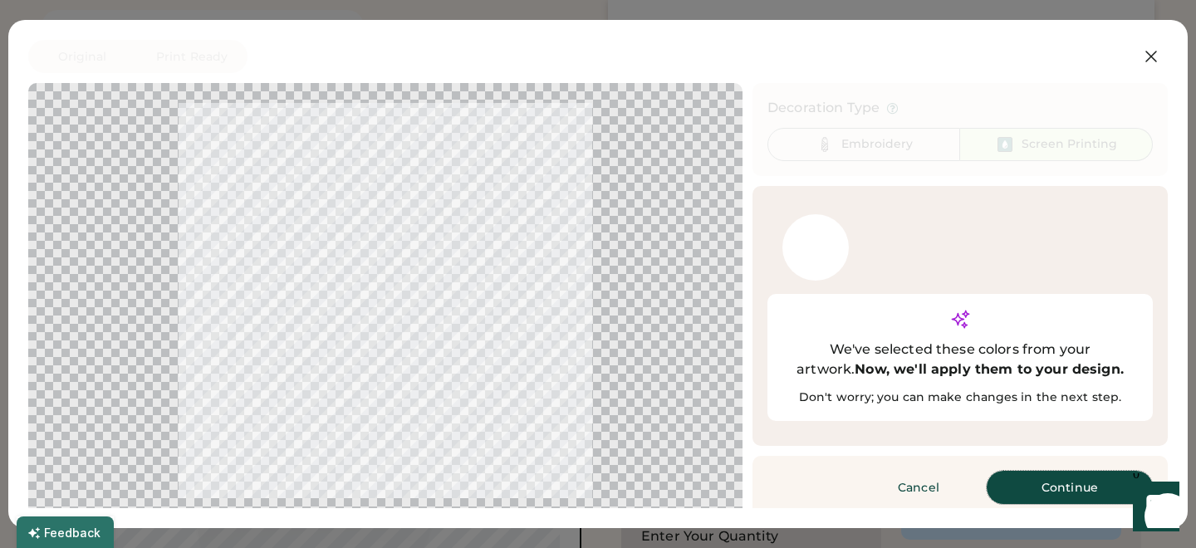
click at [1061, 471] on button "Continue" at bounding box center [1070, 487] width 166 height 33
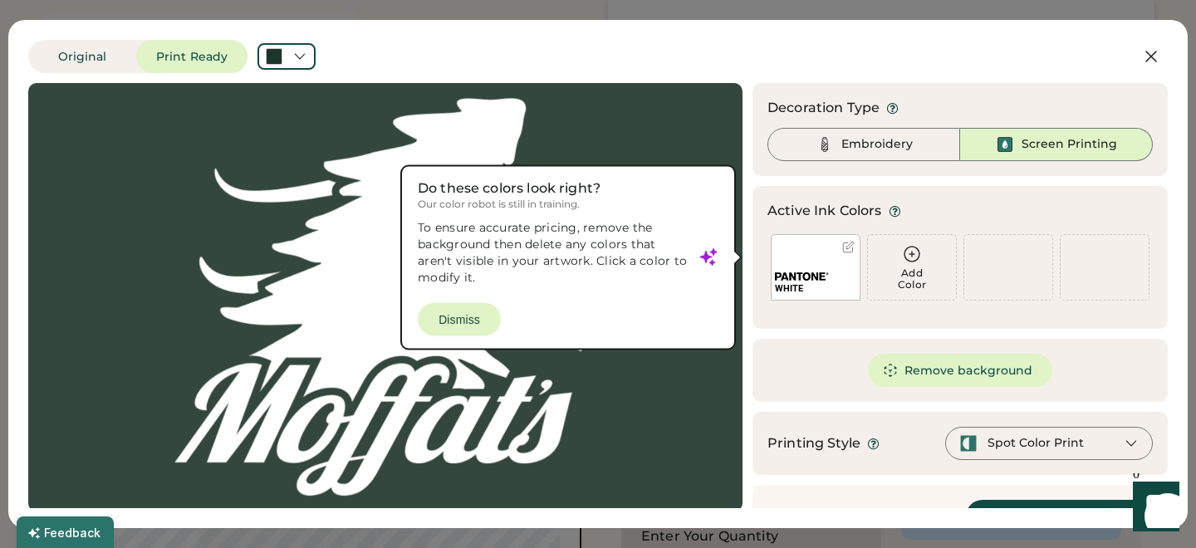
click at [473, 310] on div at bounding box center [385, 297] width 684 height 399
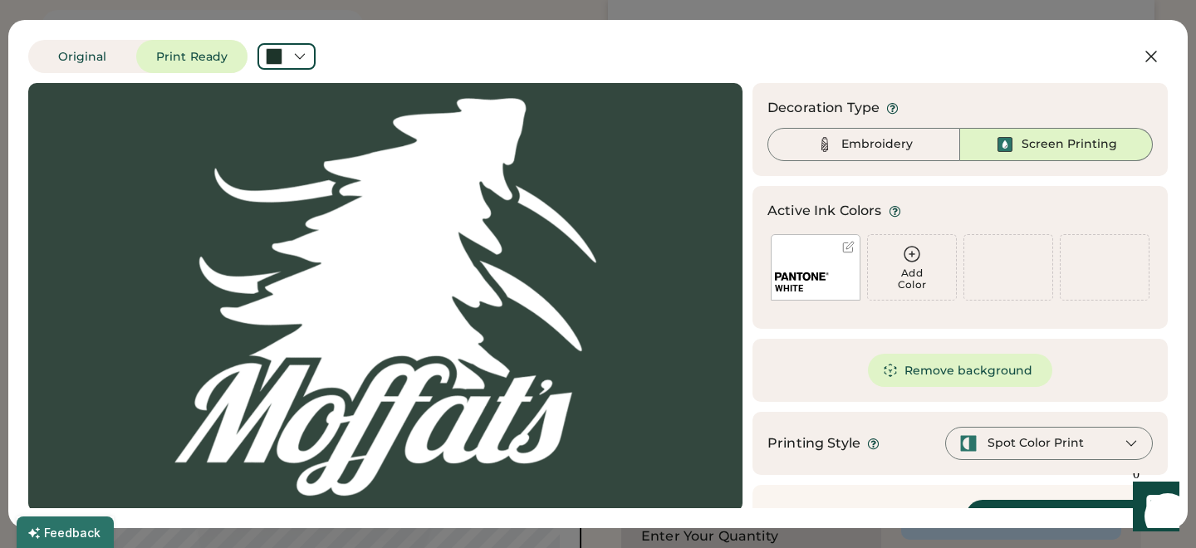
scroll to position [40, 0]
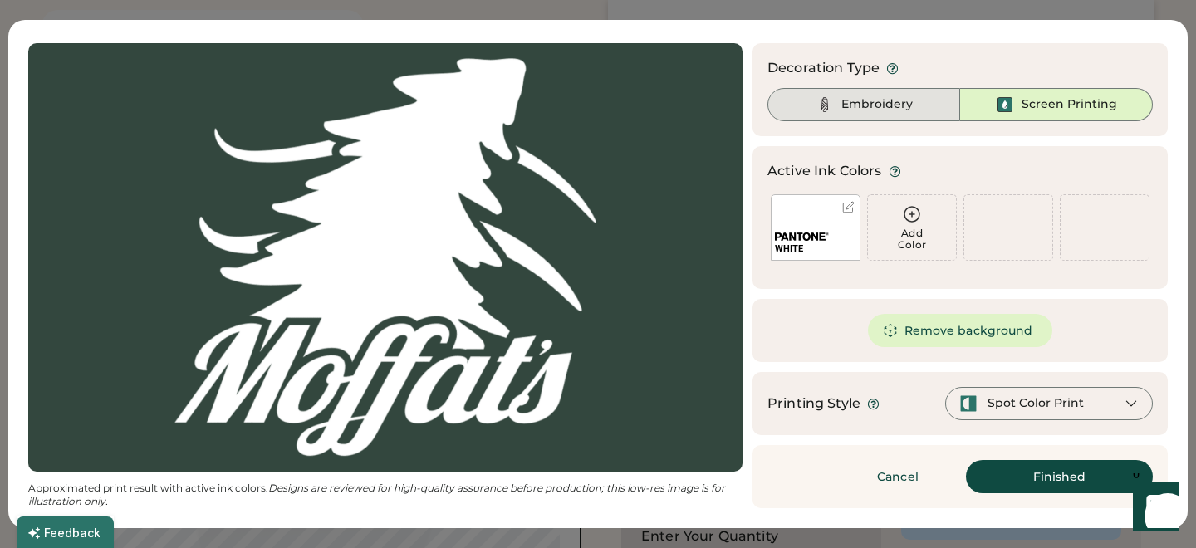
click at [865, 92] on div "Embroidery" at bounding box center [863, 104] width 193 height 33
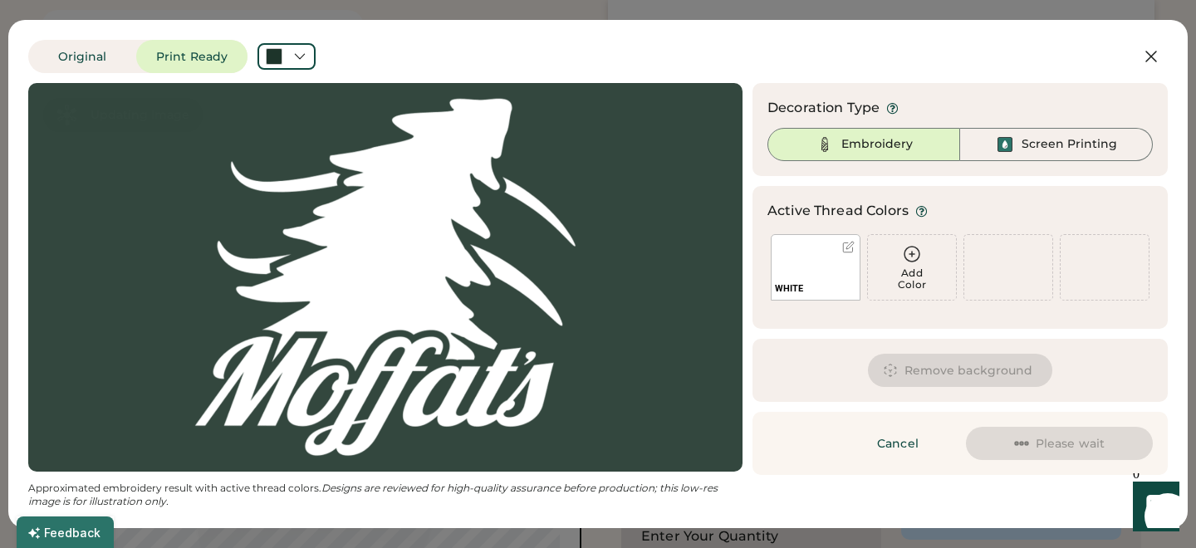
scroll to position [0, 0]
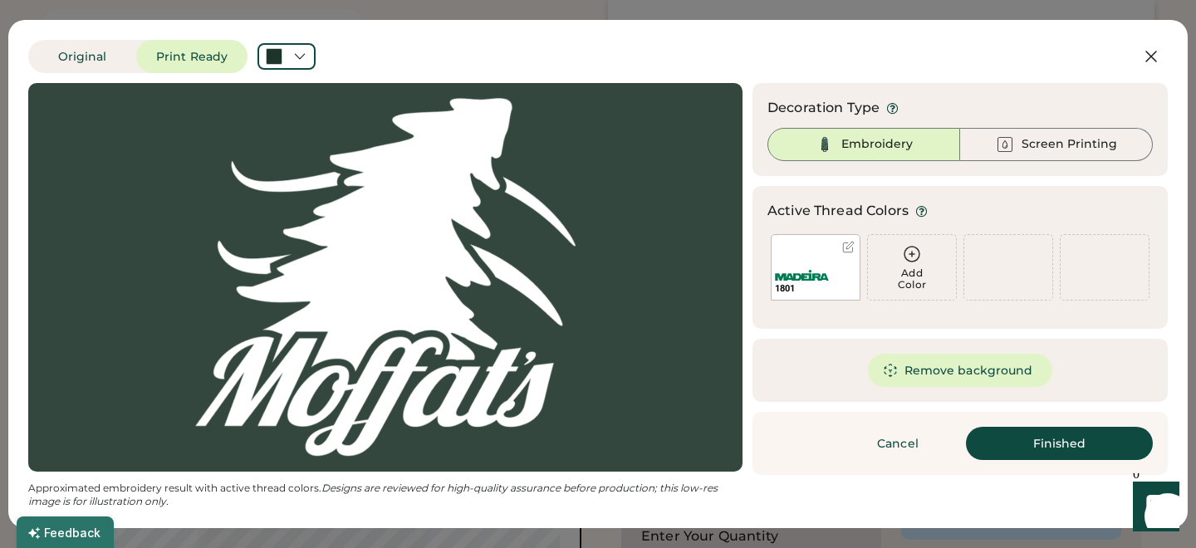
click at [1069, 427] on button "Finished" at bounding box center [1059, 443] width 187 height 33
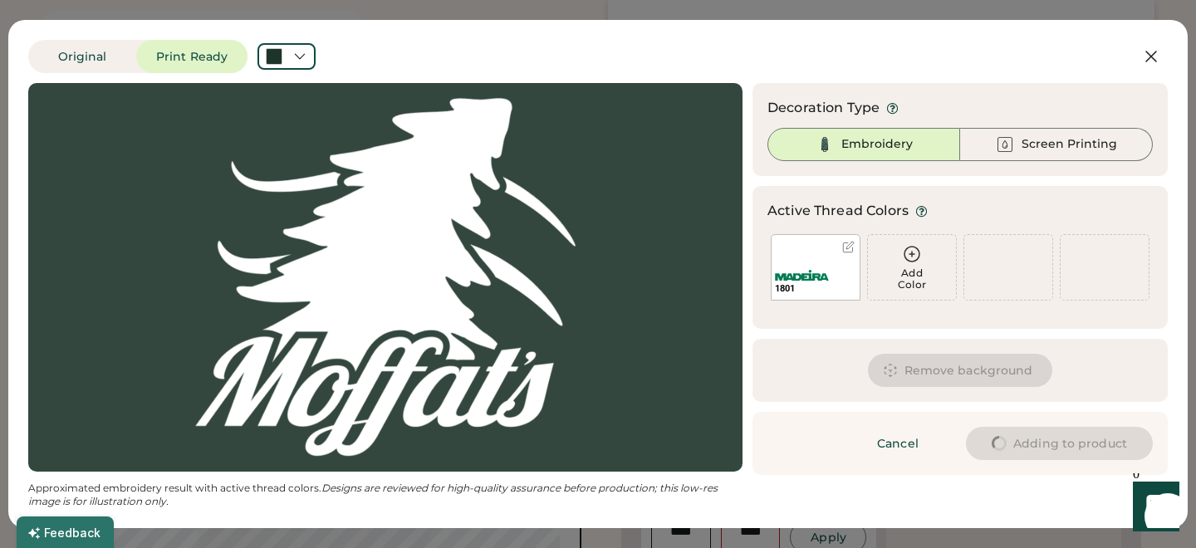
type input "****"
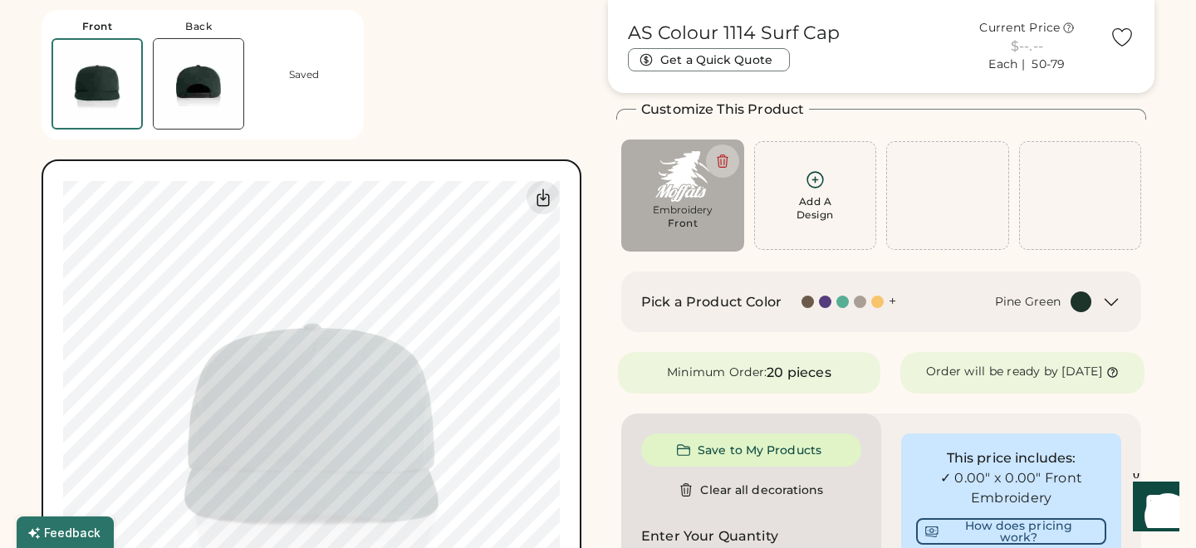
type input "****"
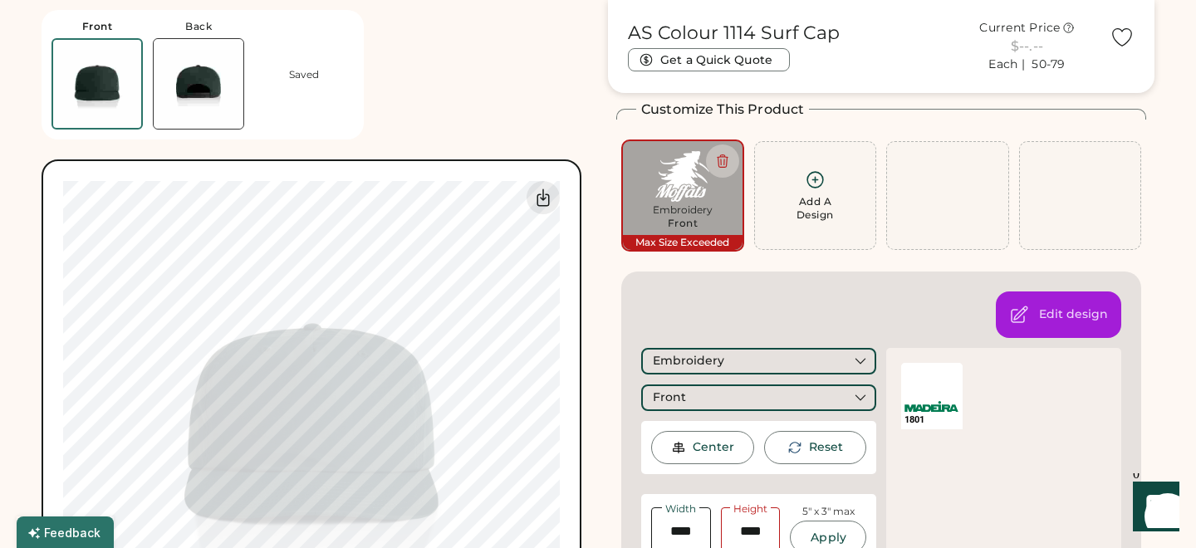
type input "****"
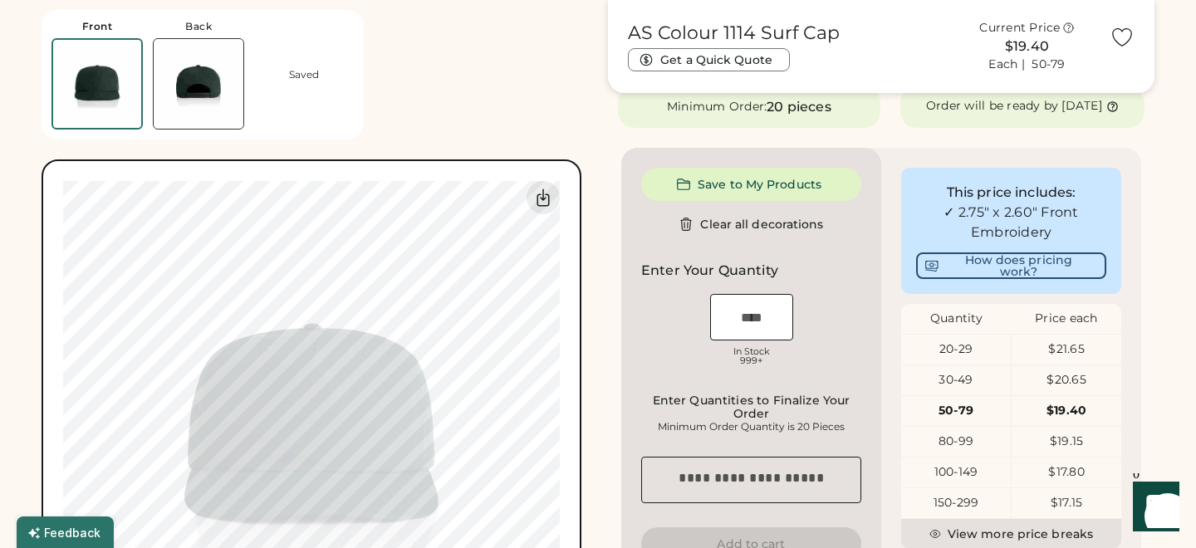
scroll to position [350, 0]
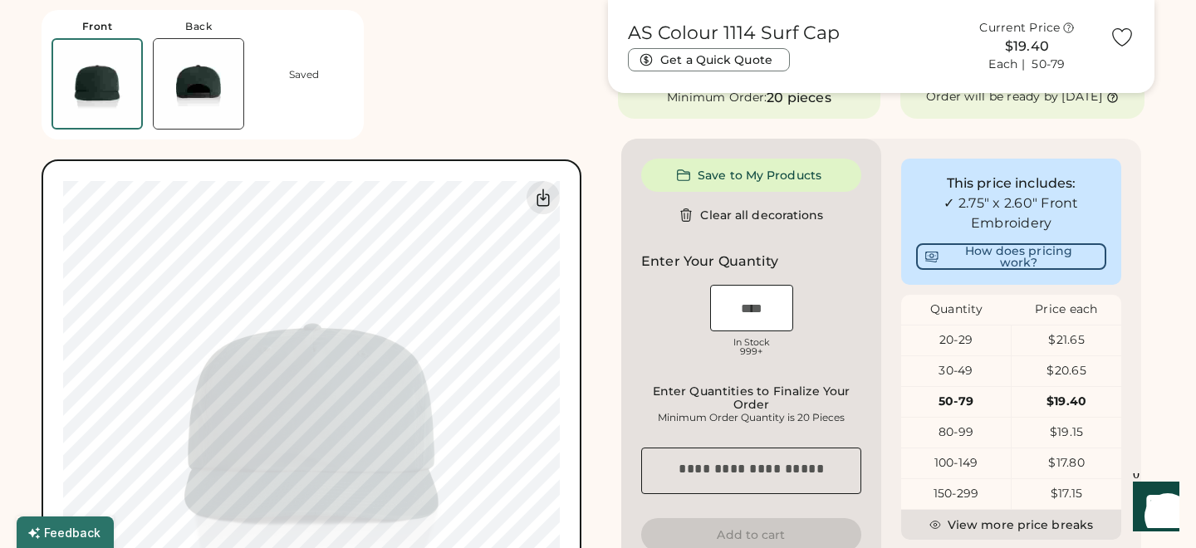
click at [766, 316] on input "input" at bounding box center [751, 308] width 83 height 47
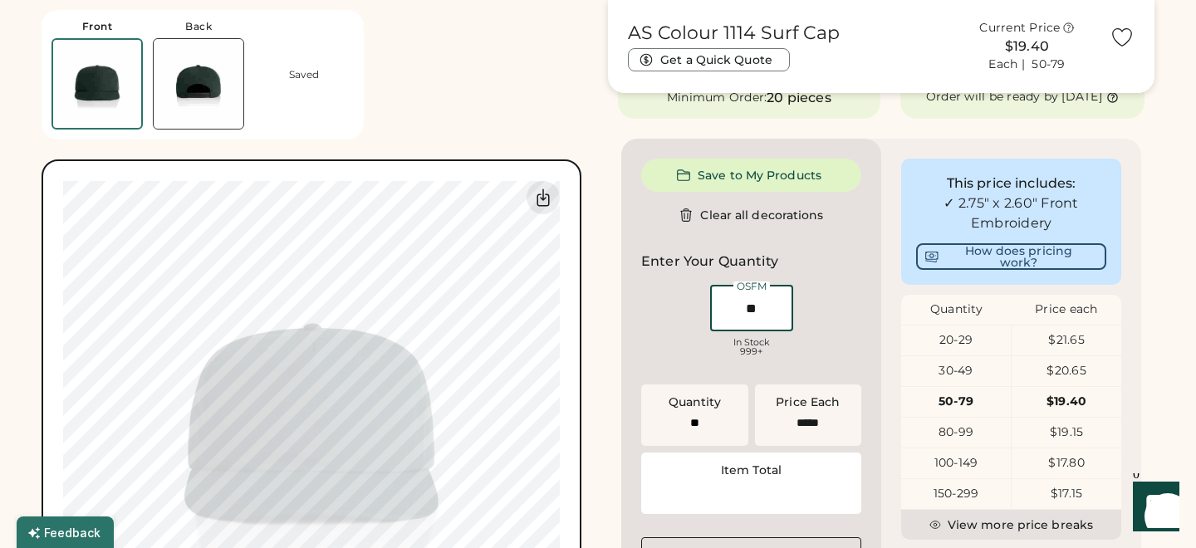
type input "**"
click at [843, 334] on div "OSFM Loading Inventory In Stock 999+" at bounding box center [751, 323] width 220 height 83
type input "******"
click at [767, 318] on input "input" at bounding box center [751, 308] width 83 height 47
type input "**"
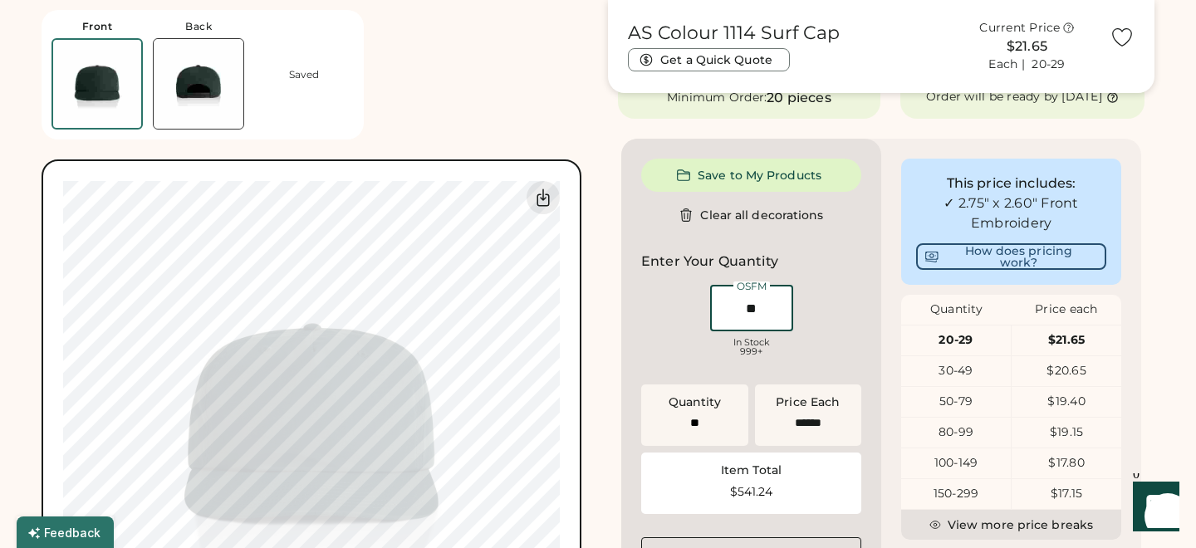
scroll to position [0, 0]
type input "**"
click at [833, 336] on div "OSFM Loading Inventory In Stock 999+" at bounding box center [751, 323] width 220 height 83
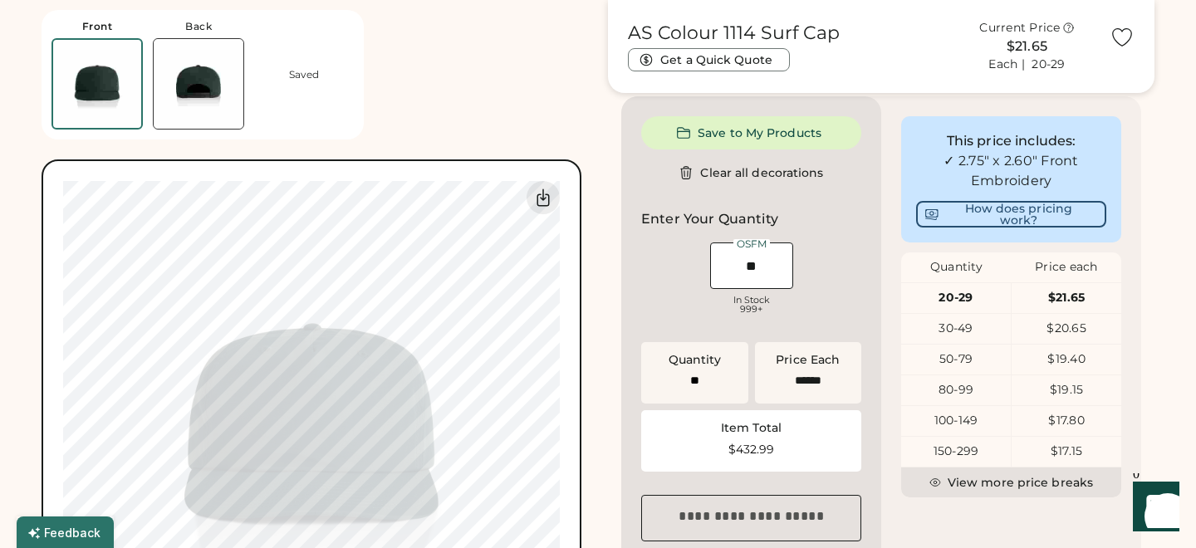
scroll to position [397, 0]
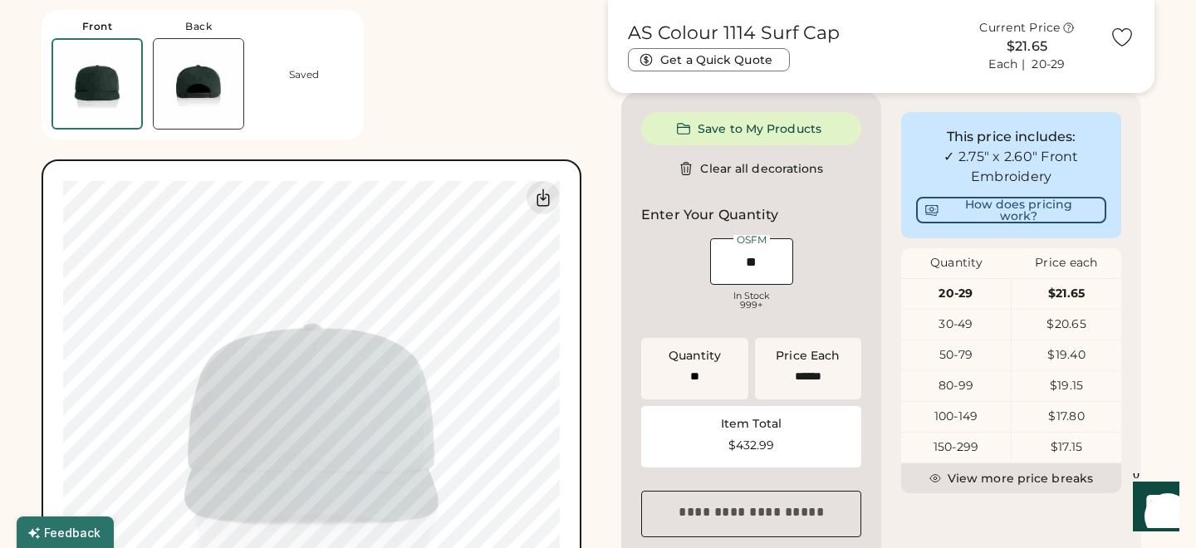
click at [753, 433] on div "Item Total" at bounding box center [751, 424] width 61 height 17
click at [753, 451] on div "$432.99" at bounding box center [751, 445] width 200 height 12
copy div "$432.99"
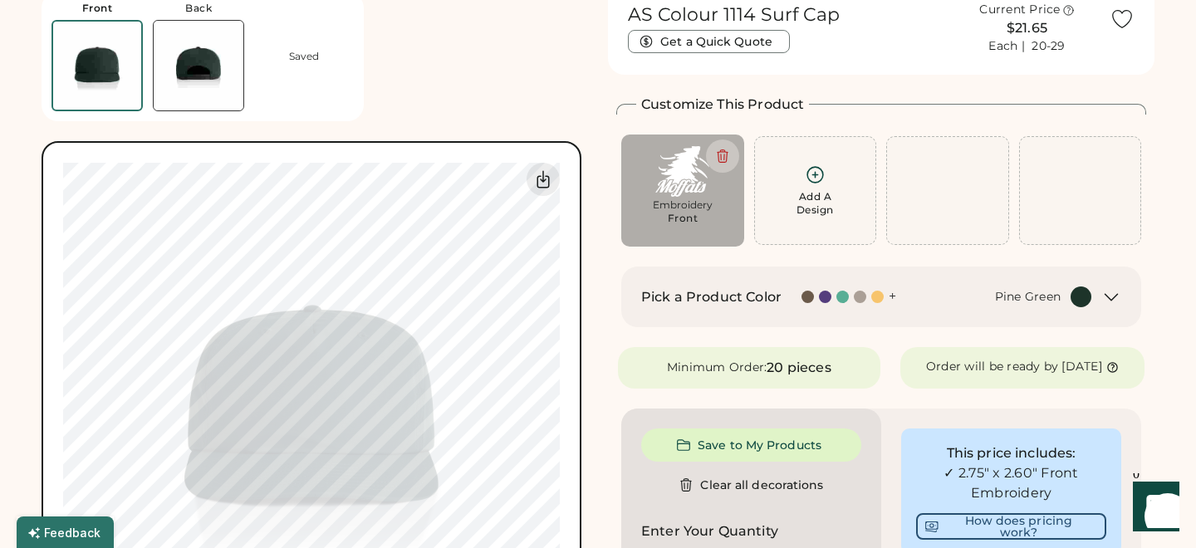
scroll to position [0, 0]
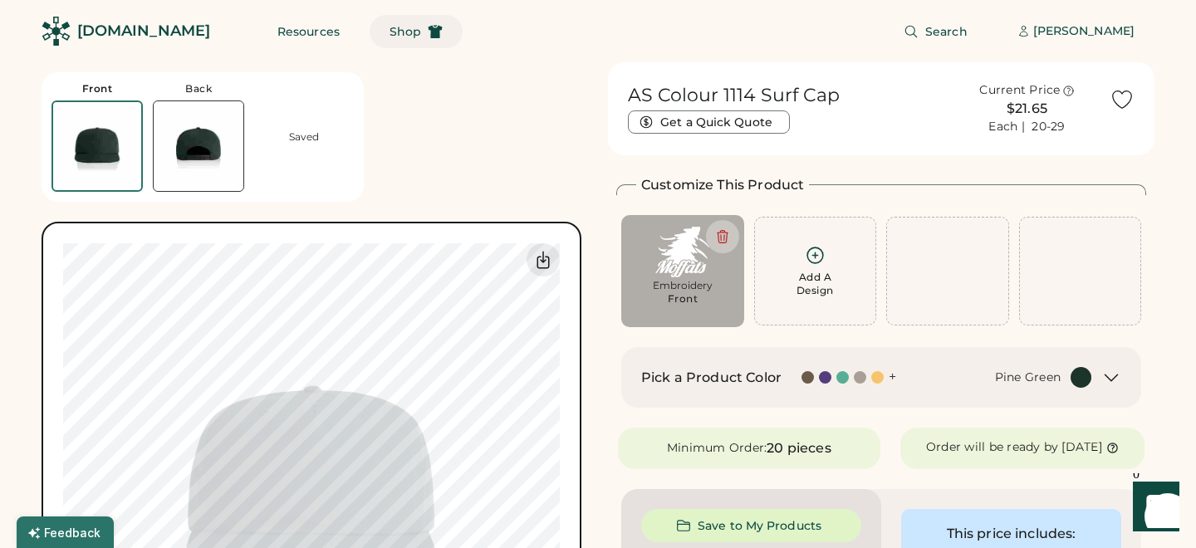
click at [390, 34] on span "Shop" at bounding box center [406, 32] width 32 height 12
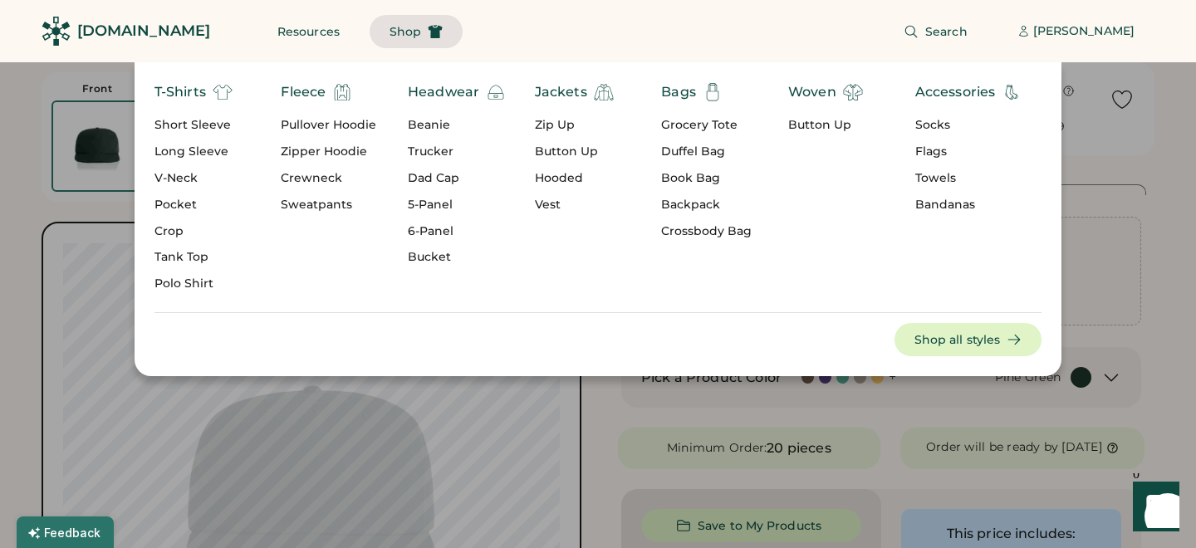
click at [829, 124] on div "Button Up" at bounding box center [825, 125] width 75 height 17
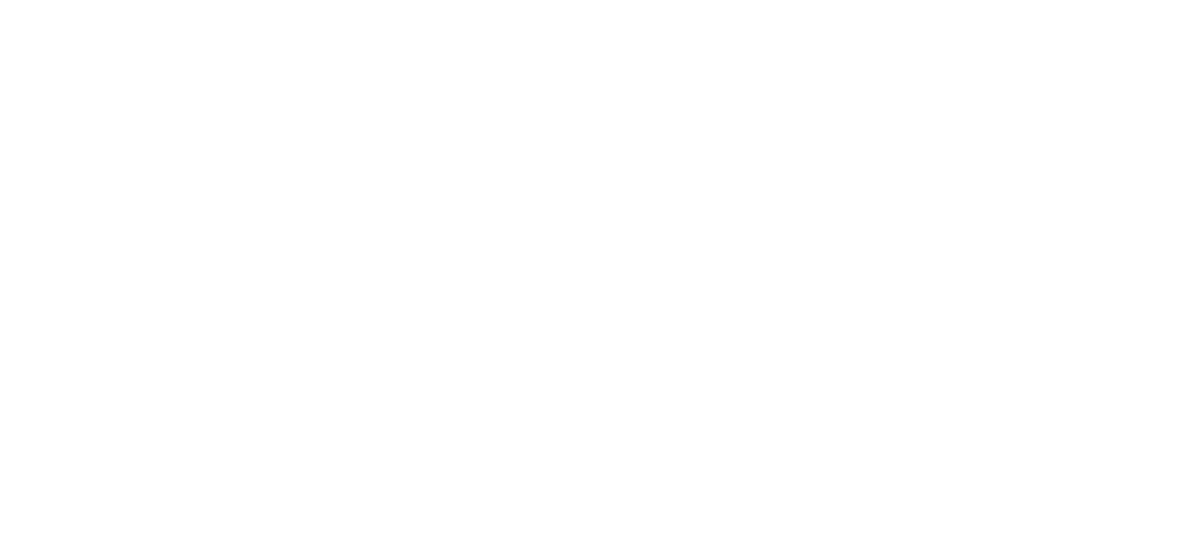
select select "*****"
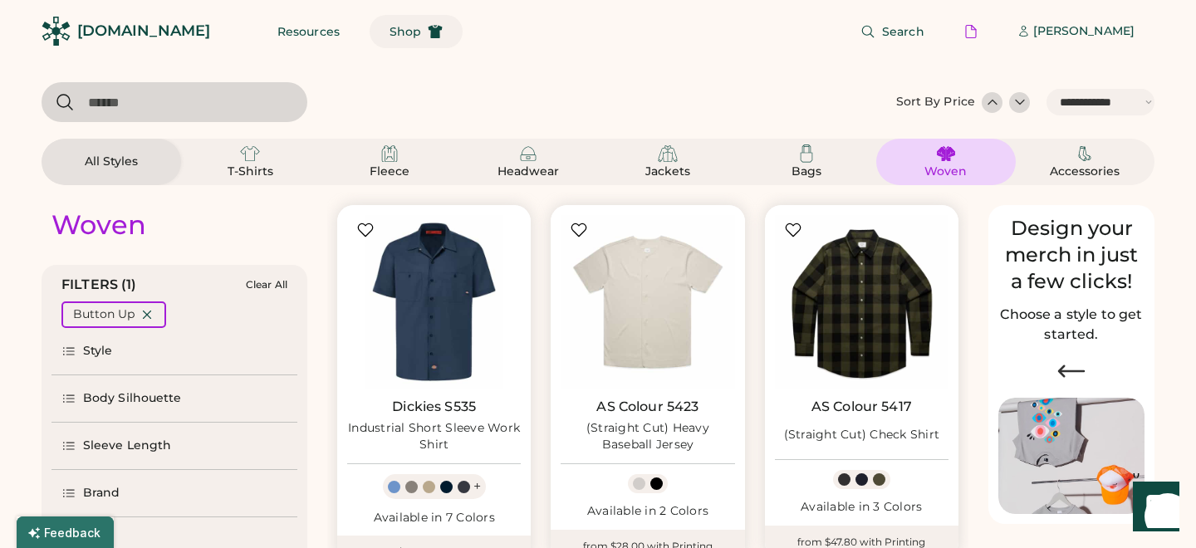
click at [390, 34] on span "Shop" at bounding box center [406, 32] width 32 height 12
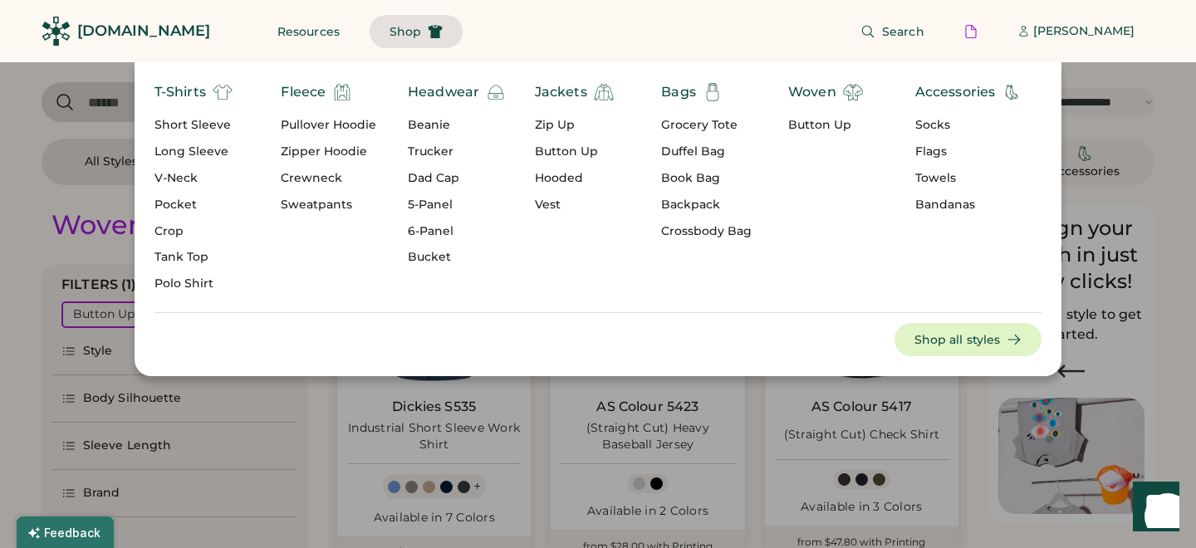
click at [213, 125] on div "Short Sleeve" at bounding box center [193, 125] width 78 height 17
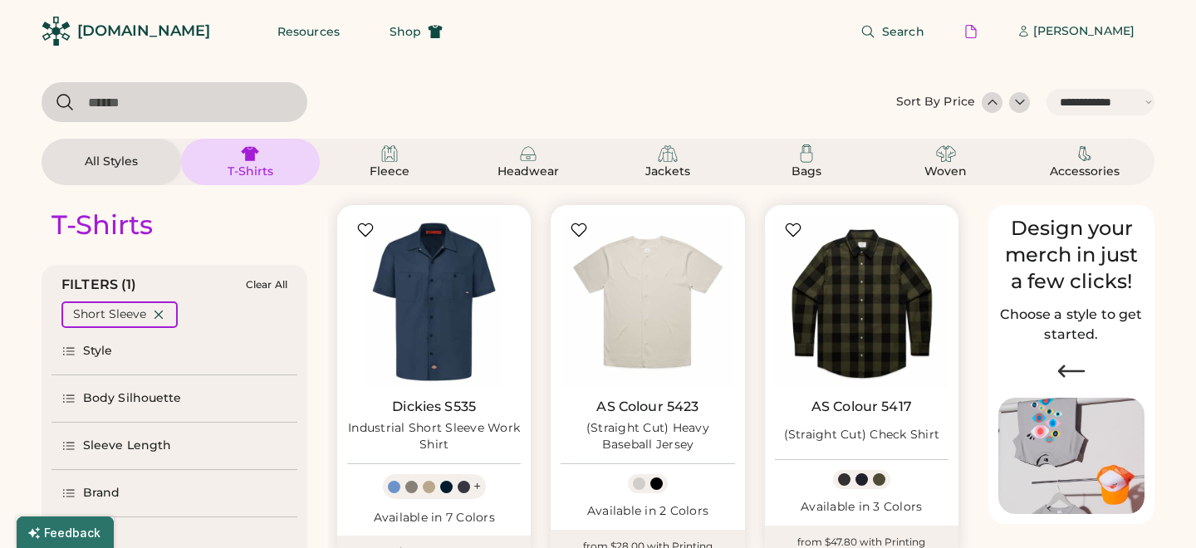
select select "*"
